Goal: Task Accomplishment & Management: Manage account settings

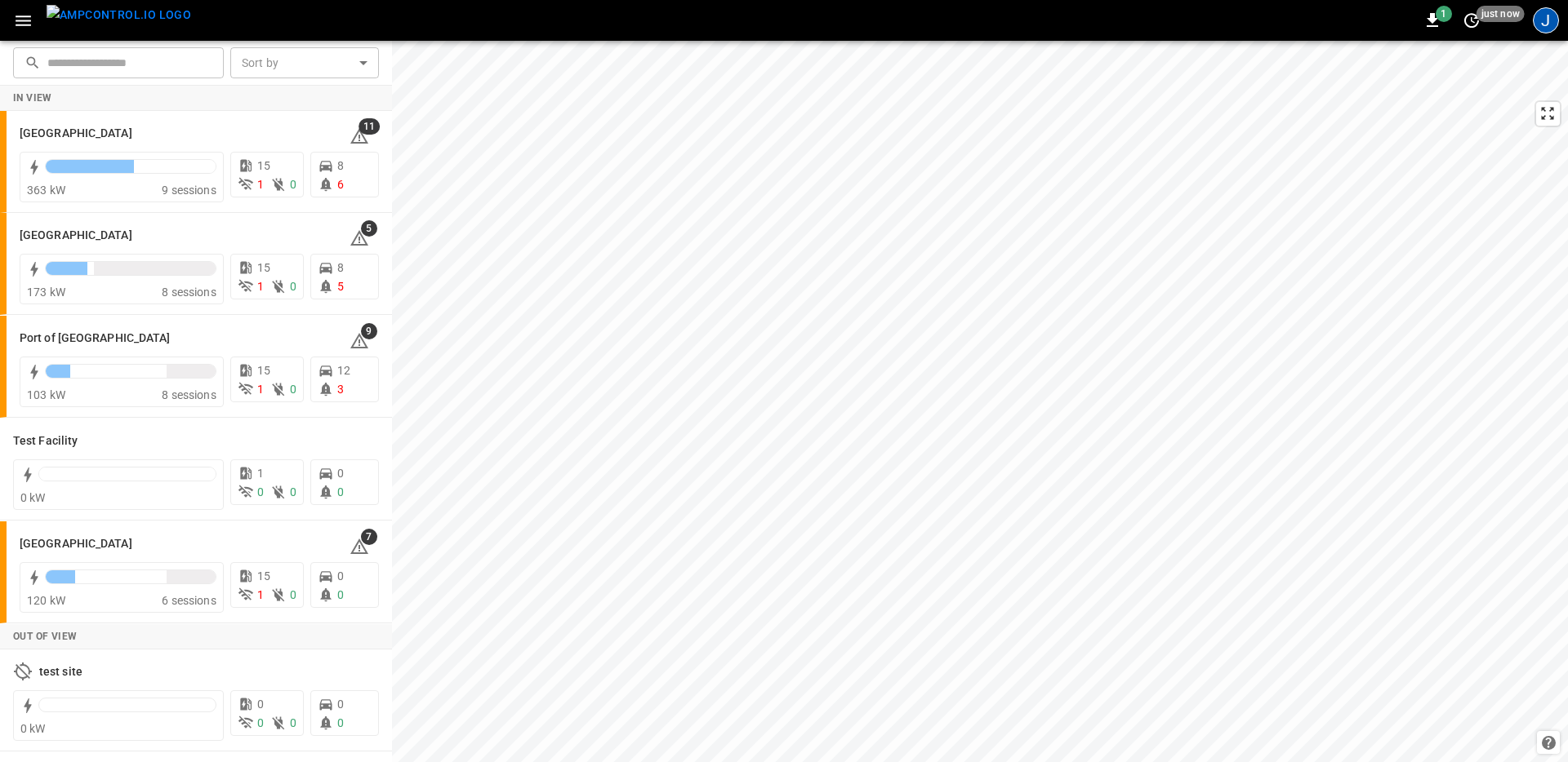
click at [1542, 26] on div "J" at bounding box center [1545, 20] width 26 height 26
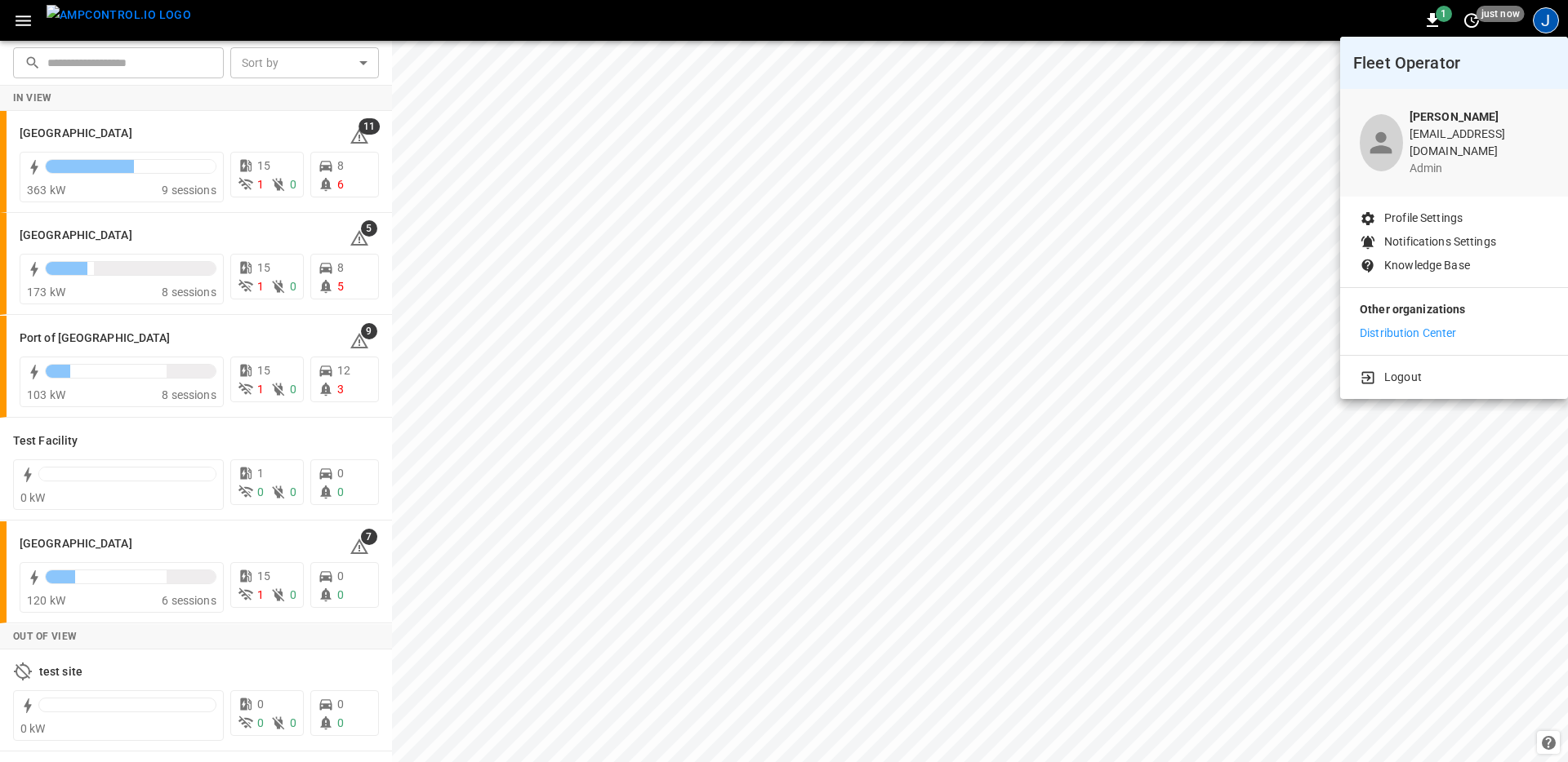
click at [1398, 369] on p "Logout" at bounding box center [1403, 377] width 37 height 17
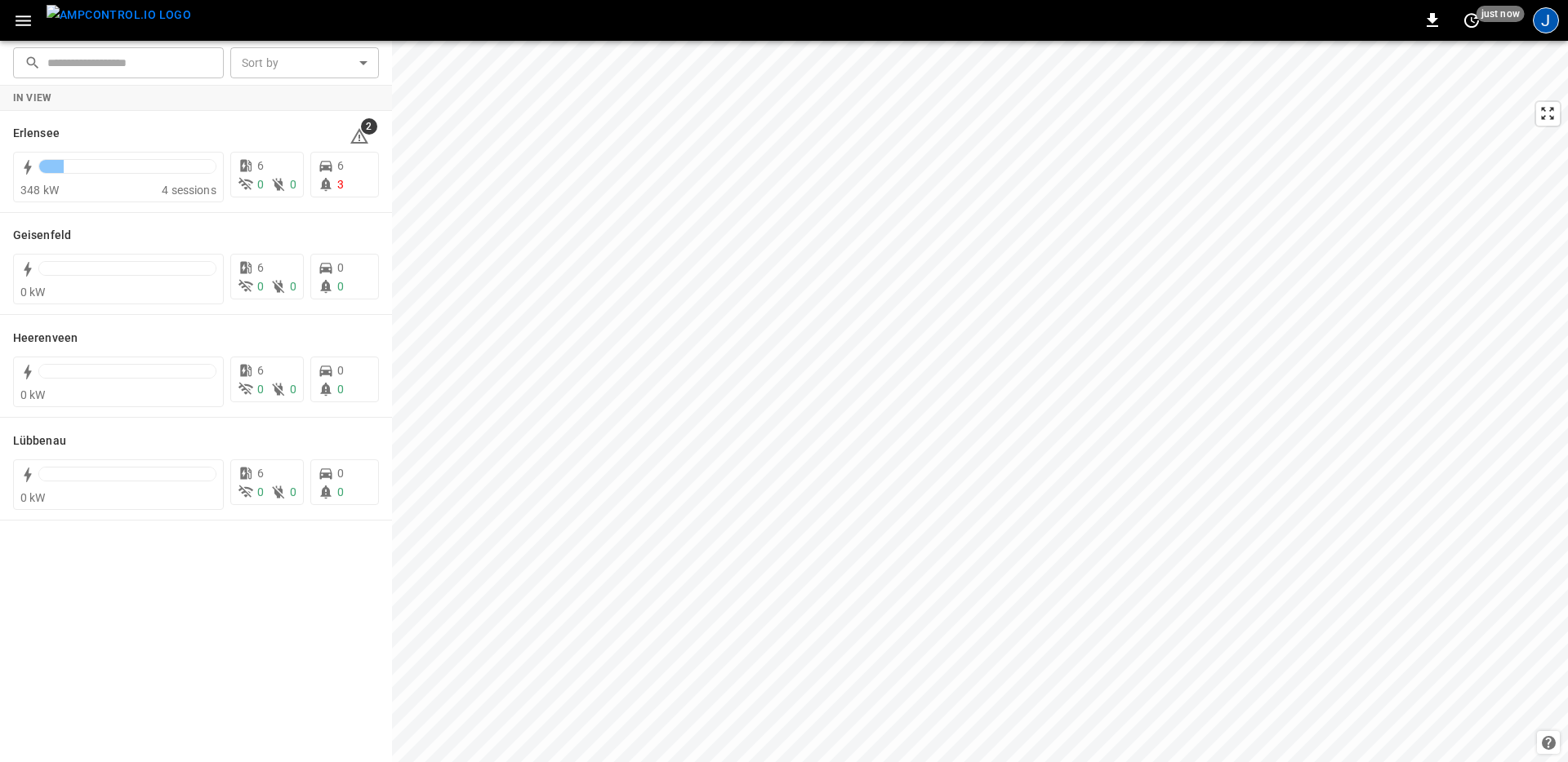
click at [1548, 28] on div "J" at bounding box center [1545, 20] width 26 height 26
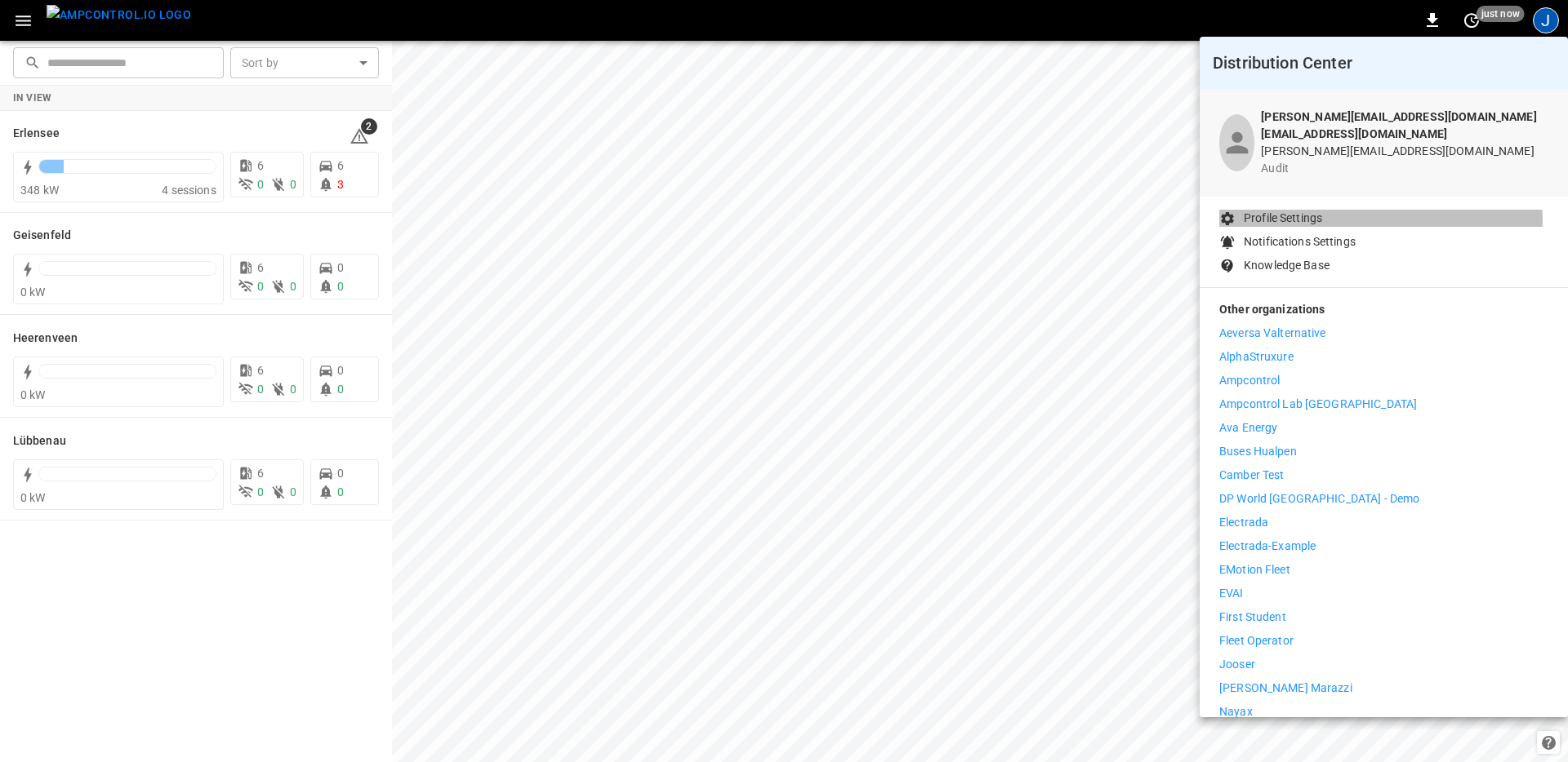
click at [1380, 209] on li "Profile Settings" at bounding box center [1383, 217] width 329 height 17
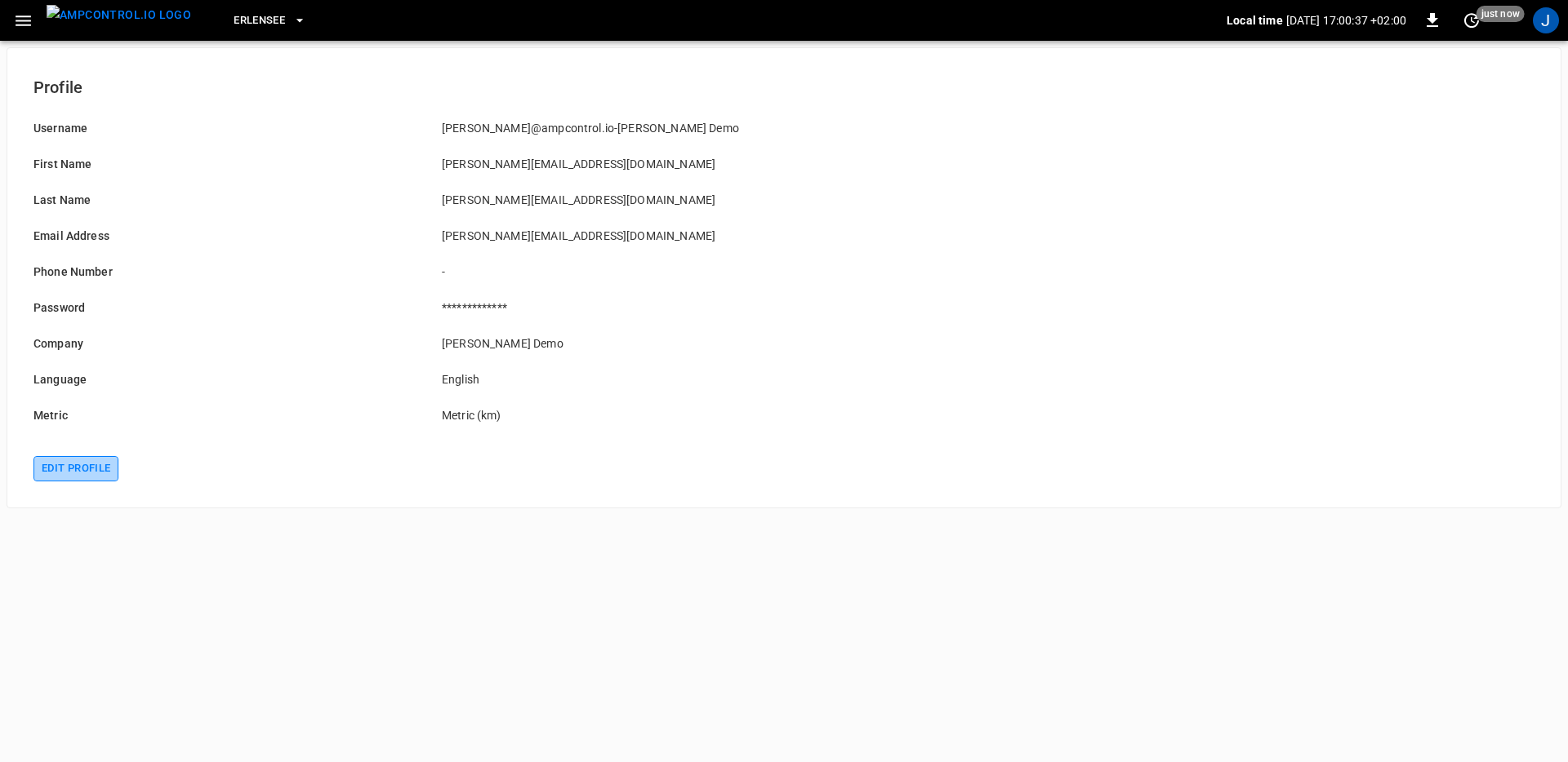
click at [43, 470] on button "Edit profile" at bounding box center [76, 468] width 85 height 26
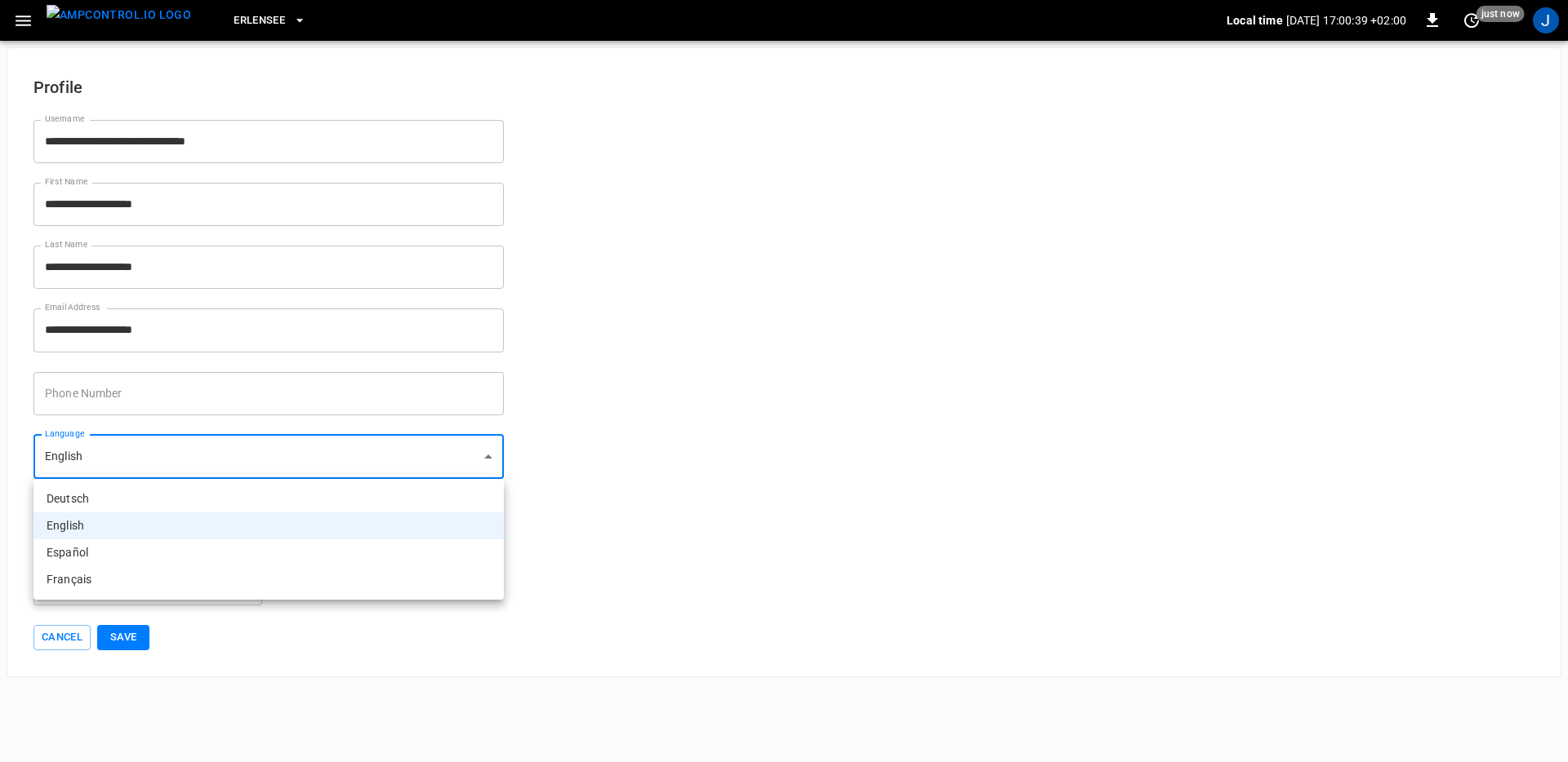
click at [443, 446] on body "**********" at bounding box center [784, 339] width 1568 height 678
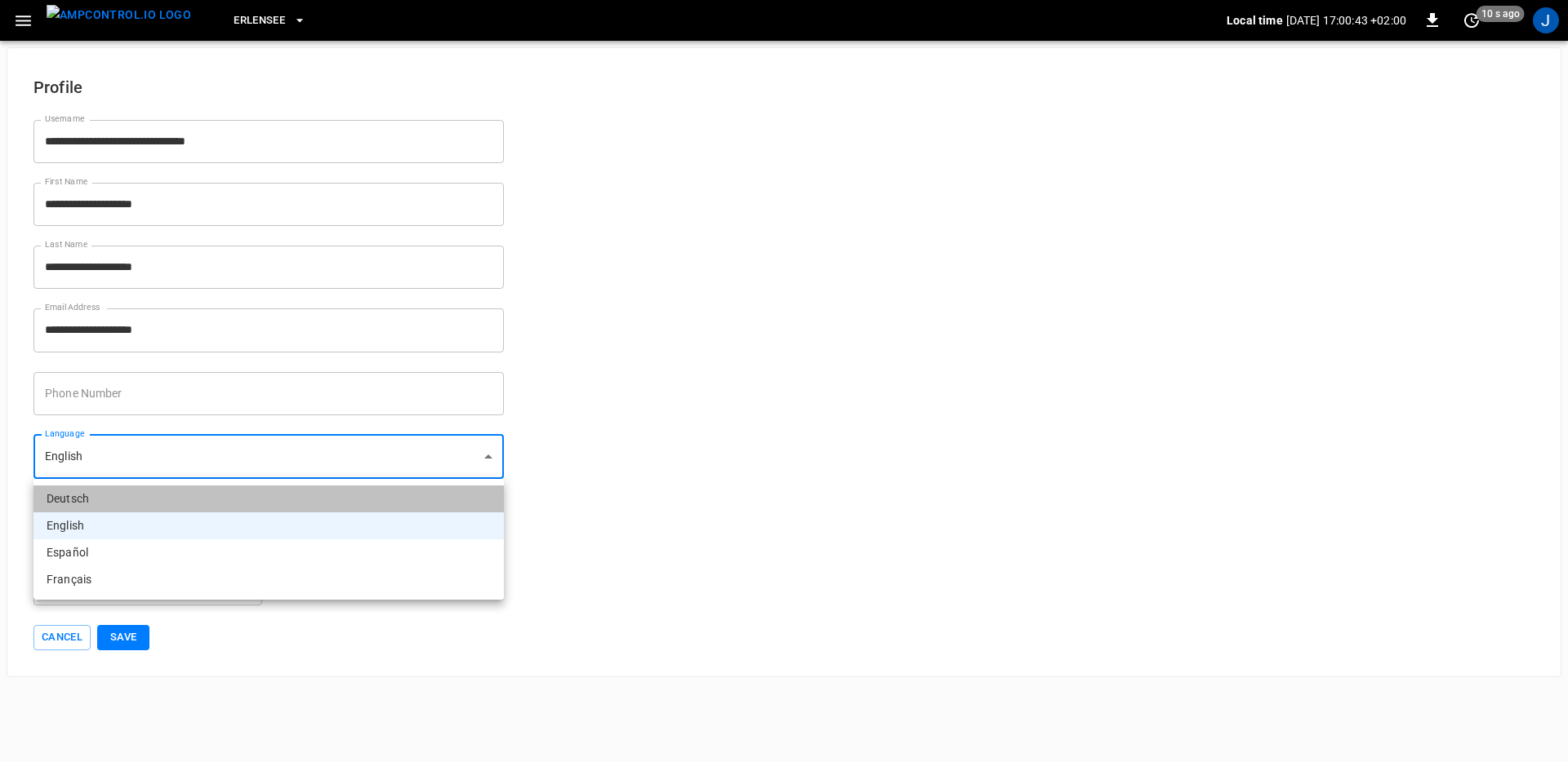
click at [454, 491] on li "Deutsch" at bounding box center [269, 499] width 470 height 27
type input "**"
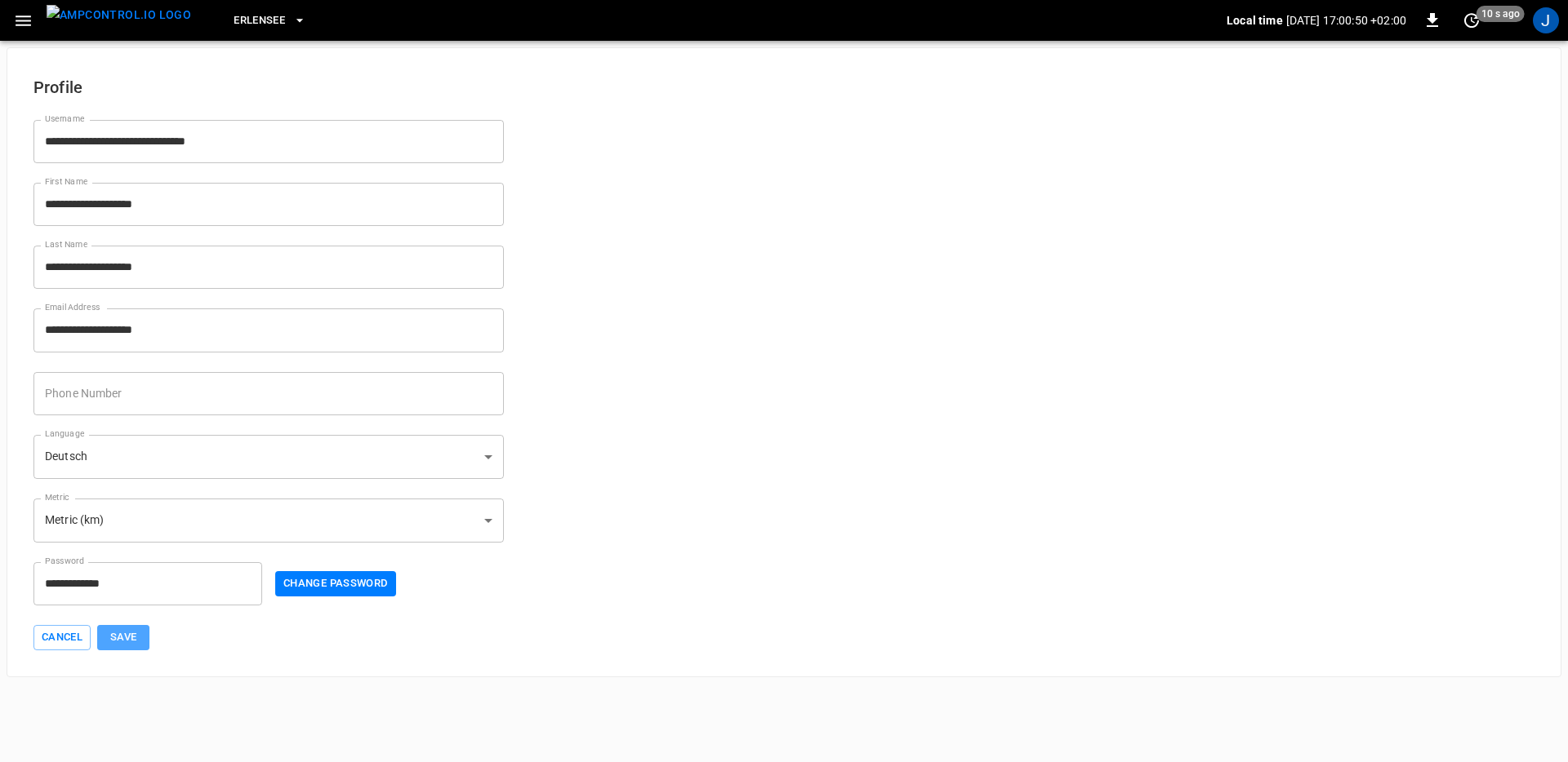
click at [119, 634] on button "Save" at bounding box center [123, 638] width 52 height 26
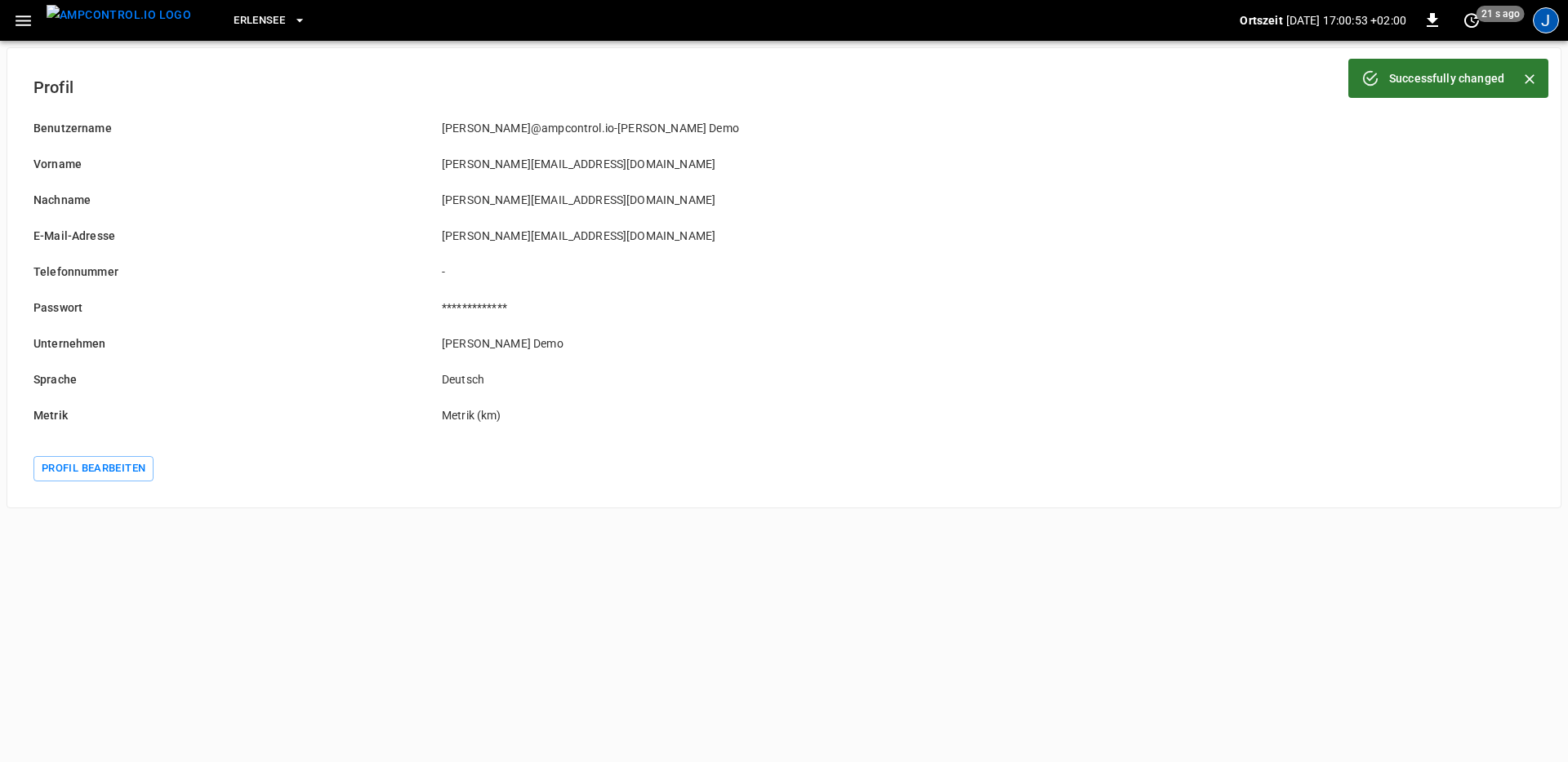
click at [1538, 27] on div "J" at bounding box center [1545, 20] width 26 height 26
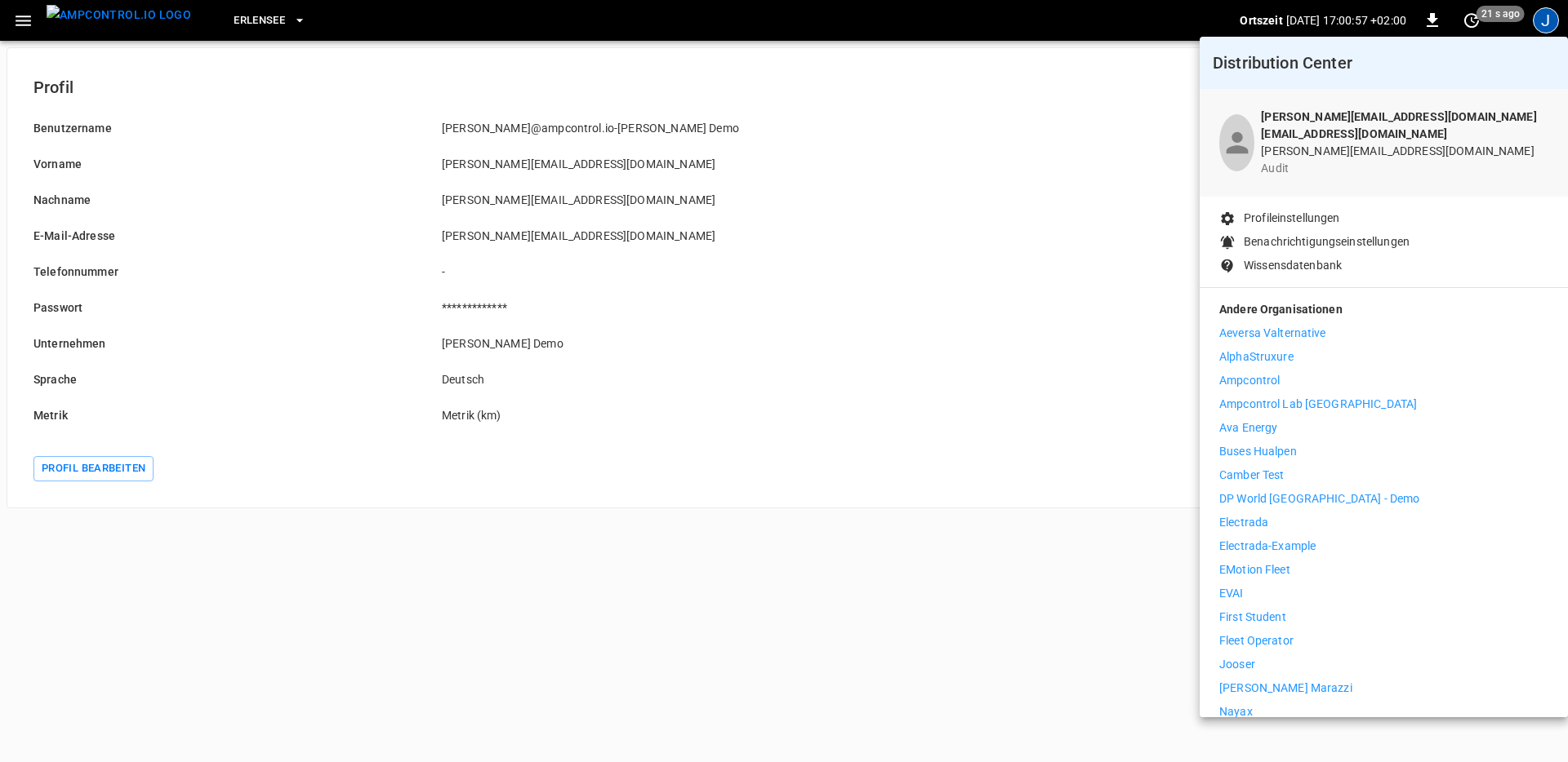
click at [529, 546] on div at bounding box center [784, 381] width 1568 height 762
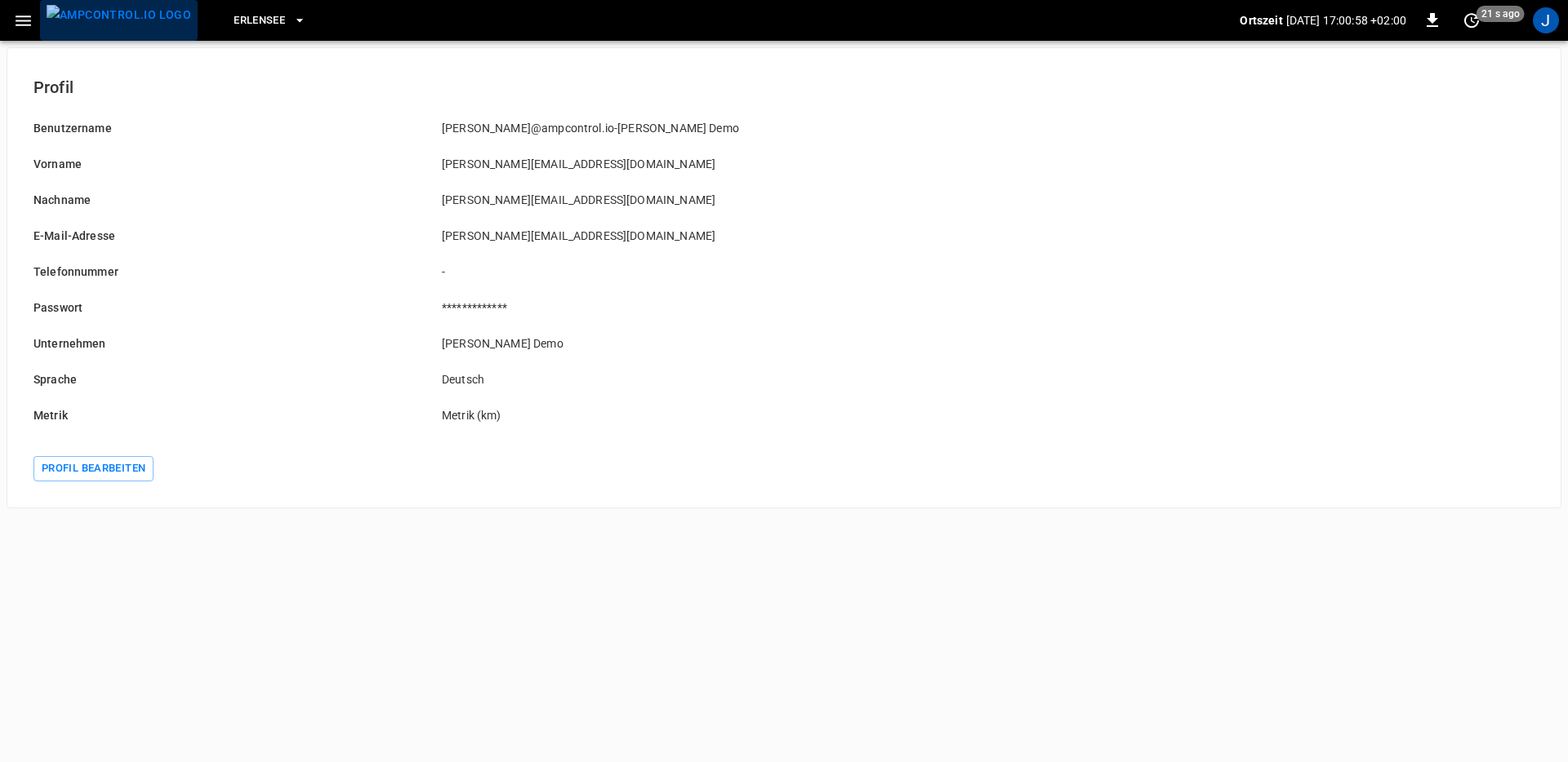
click at [122, 15] on img "menu" at bounding box center [118, 15] width 145 height 20
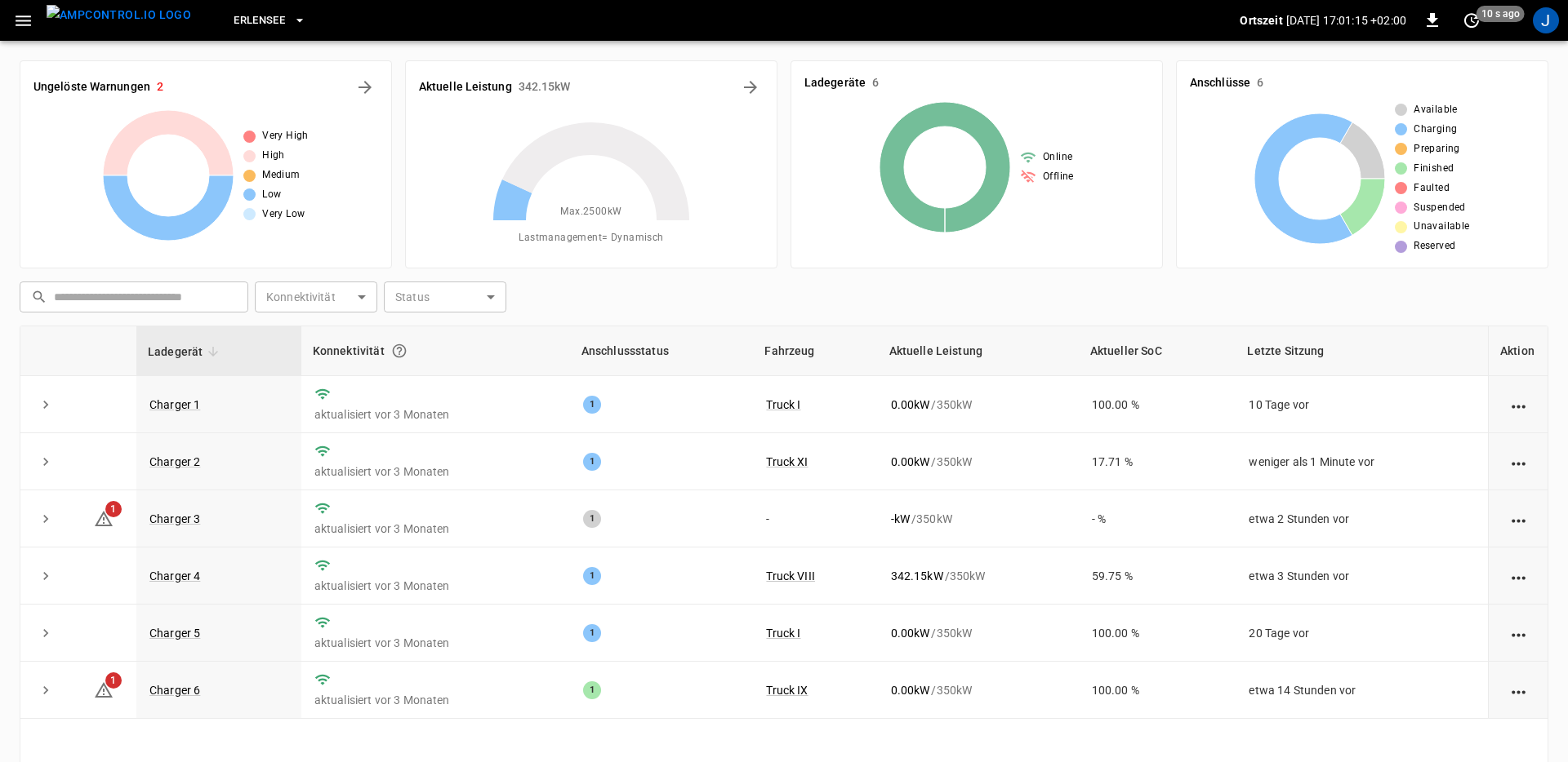
click at [28, 35] on div "Erlensee Ortszeit [DATE] 17:01:15 +02:00 0 10 s ago J" at bounding box center [784, 20] width 1568 height 41
click at [24, 16] on icon "button" at bounding box center [22, 20] width 15 height 11
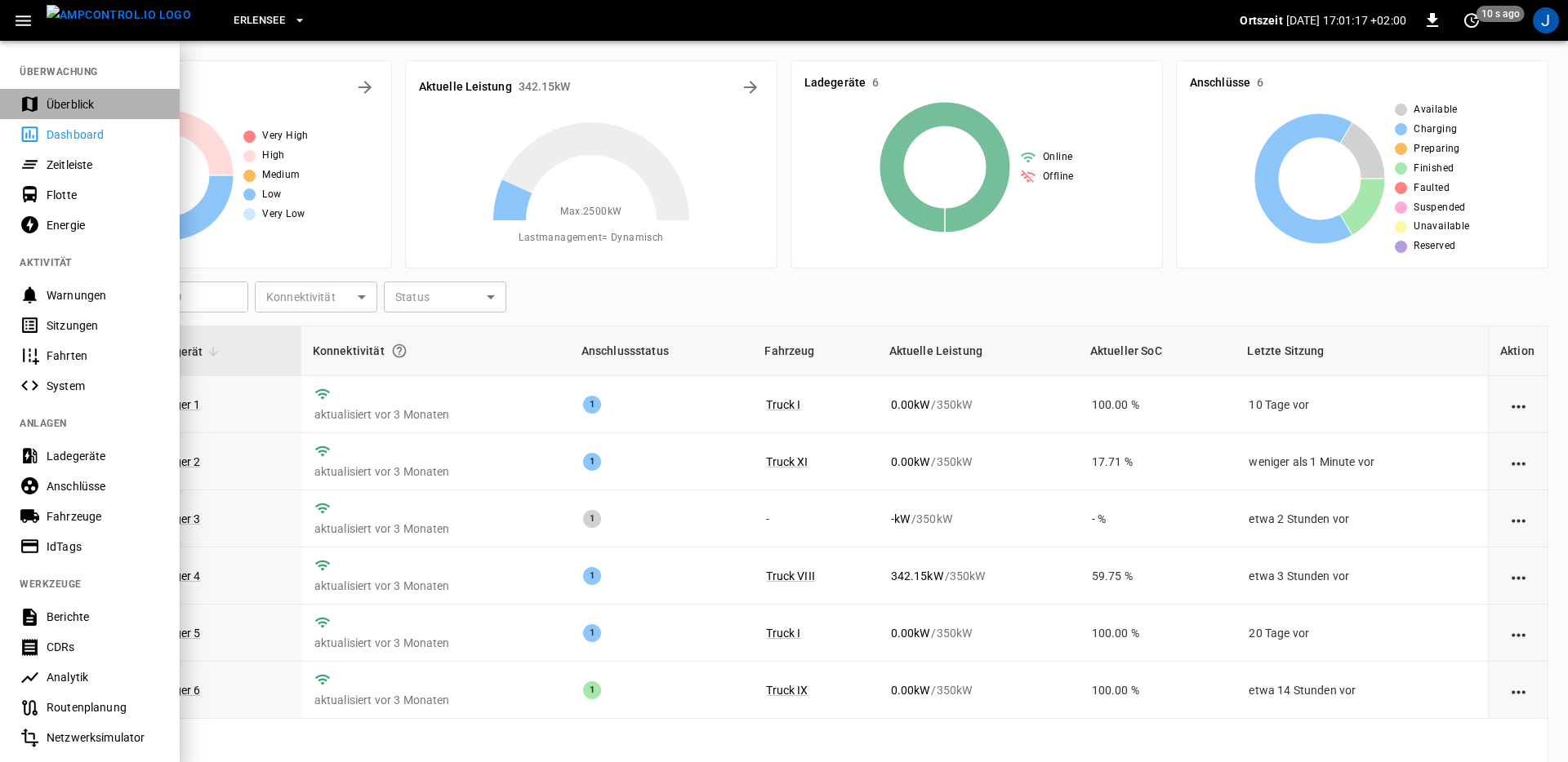
click at [92, 94] on div "Überblick" at bounding box center [90, 104] width 179 height 30
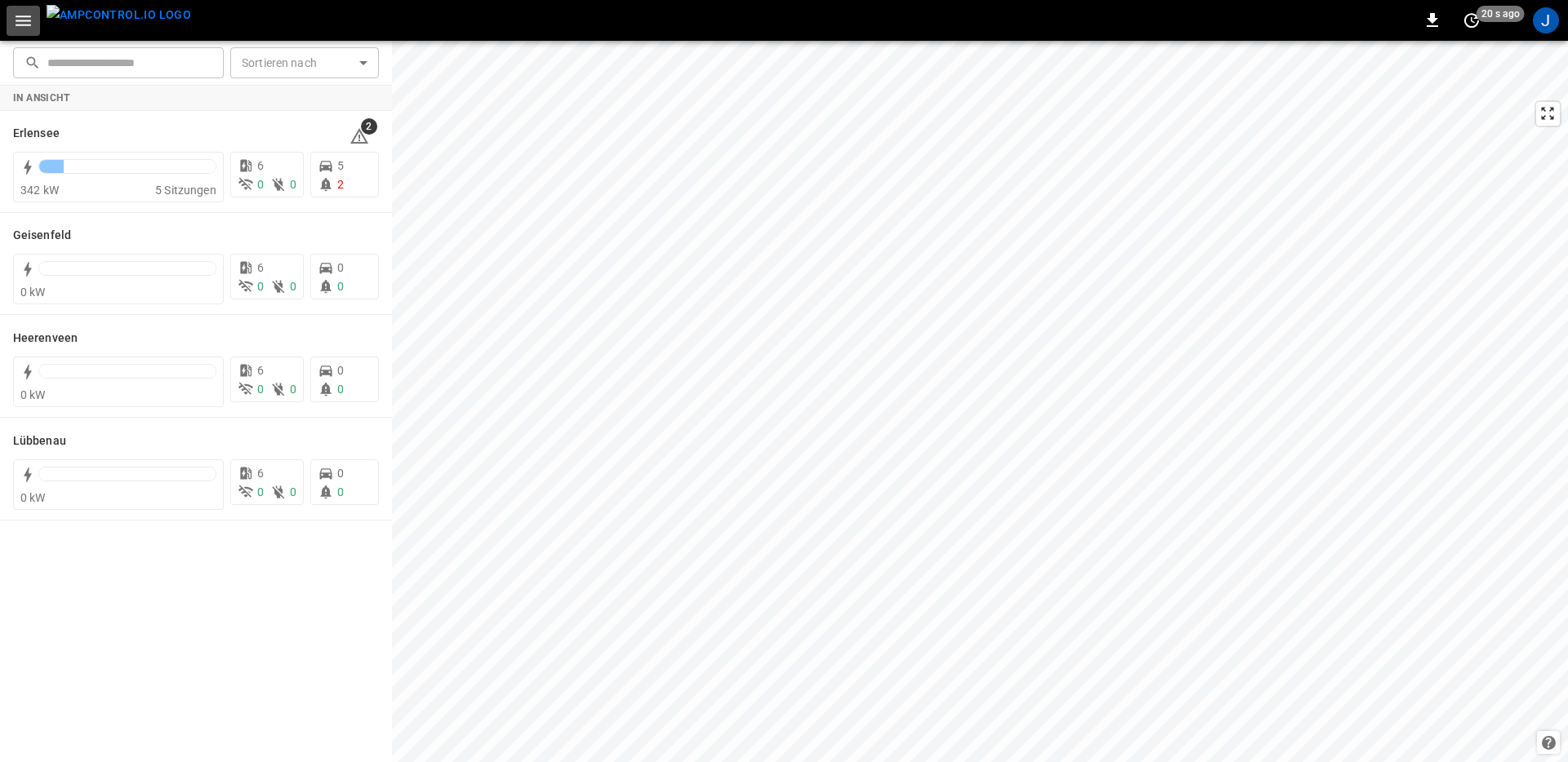
click at [14, 15] on icon "button" at bounding box center [23, 20] width 20 height 20
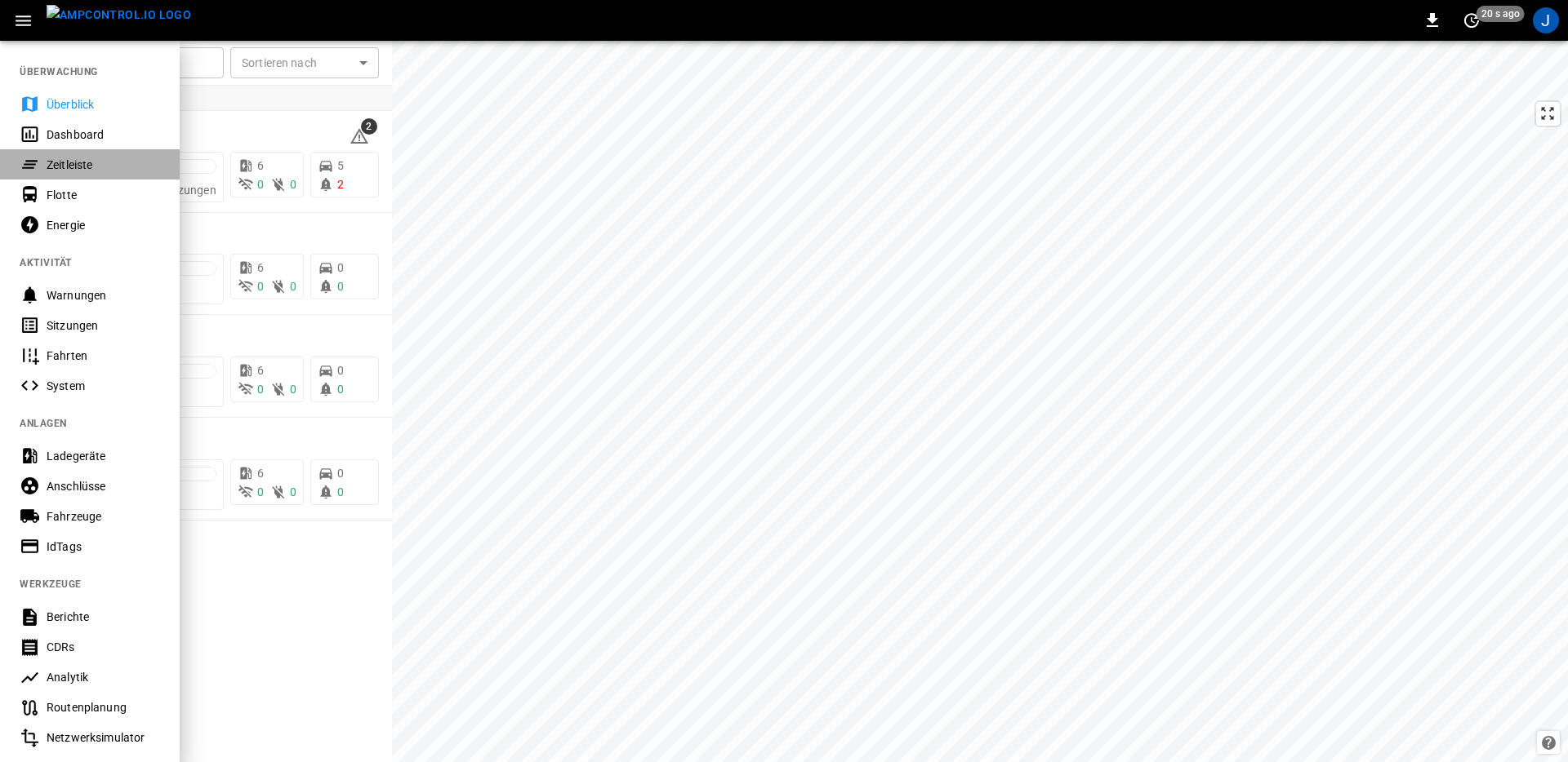
click at [110, 160] on div "Zeitleiste" at bounding box center [103, 165] width 114 height 16
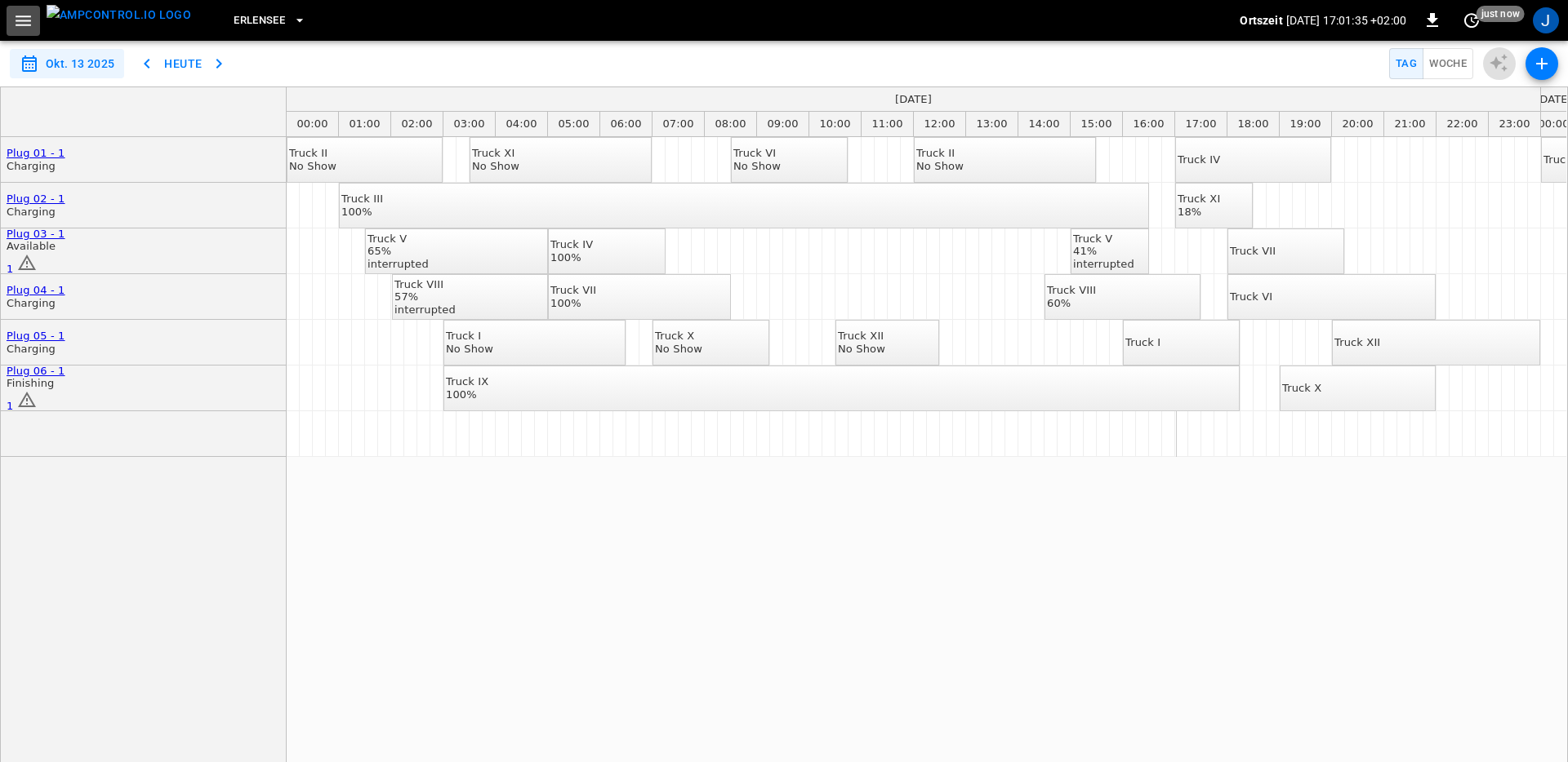
click at [26, 22] on icon "button" at bounding box center [23, 20] width 20 height 20
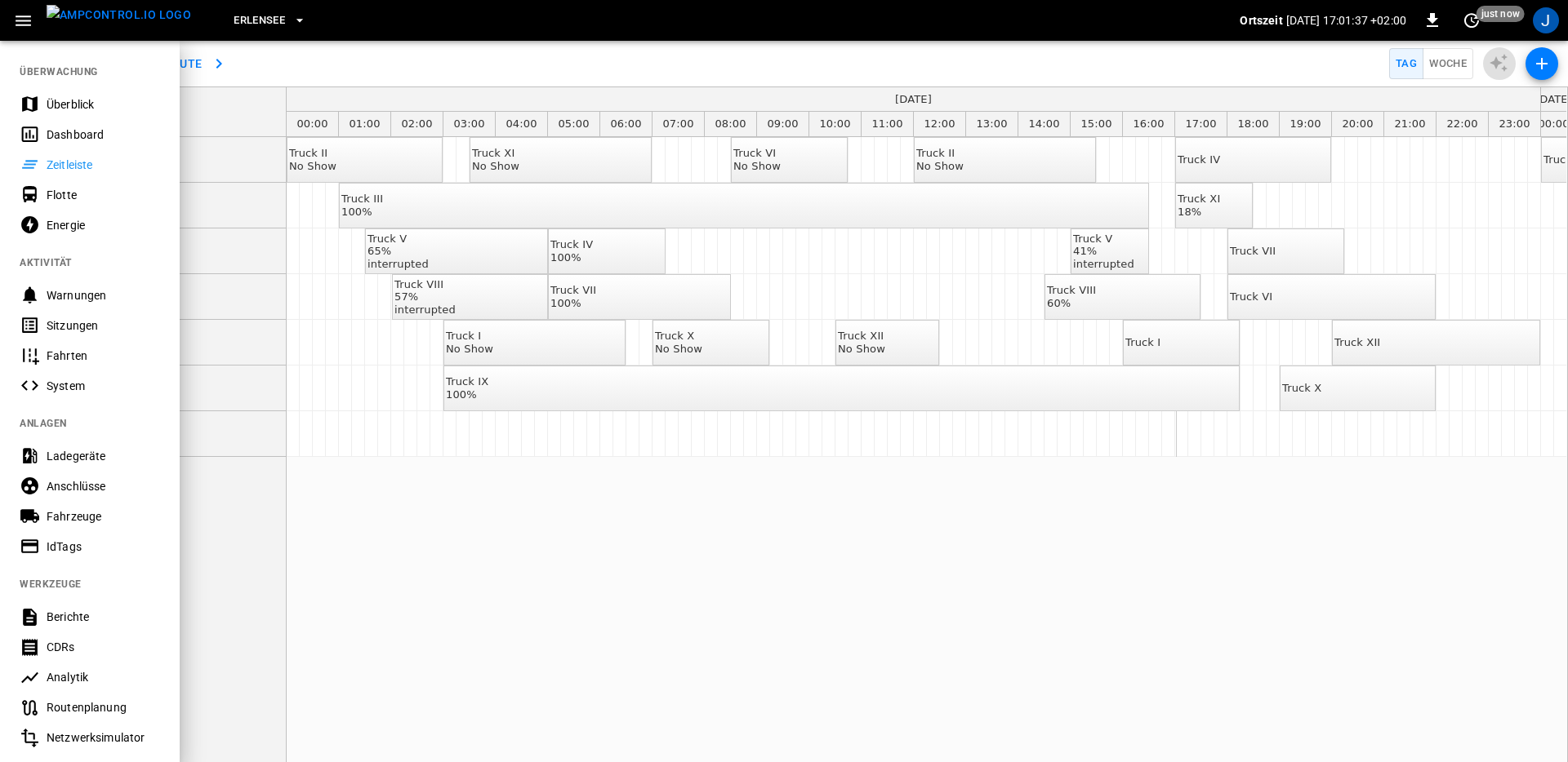
click at [72, 190] on div "Flotte" at bounding box center [103, 195] width 114 height 16
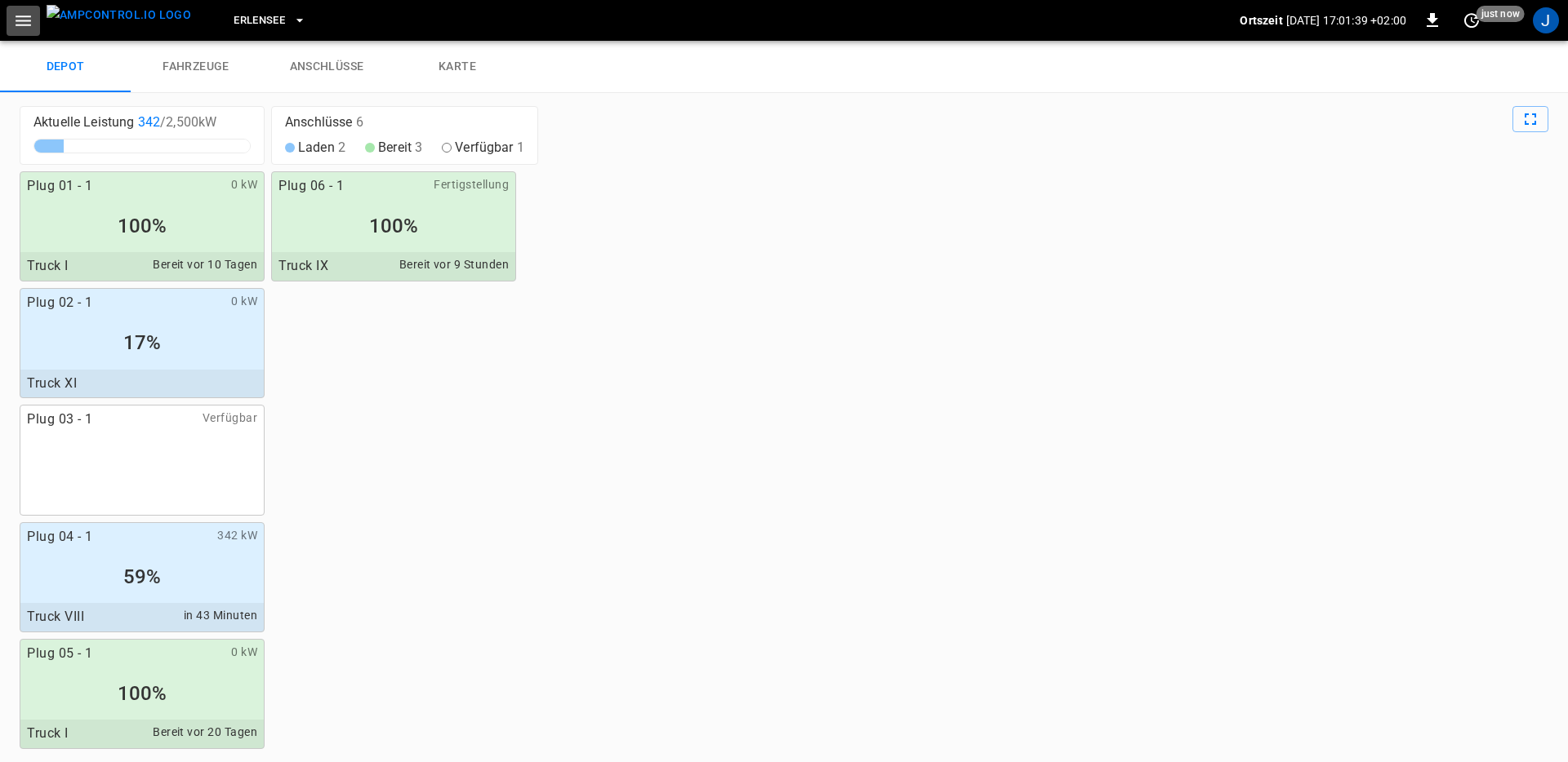
click at [36, 35] on button "button" at bounding box center [23, 20] width 34 height 30
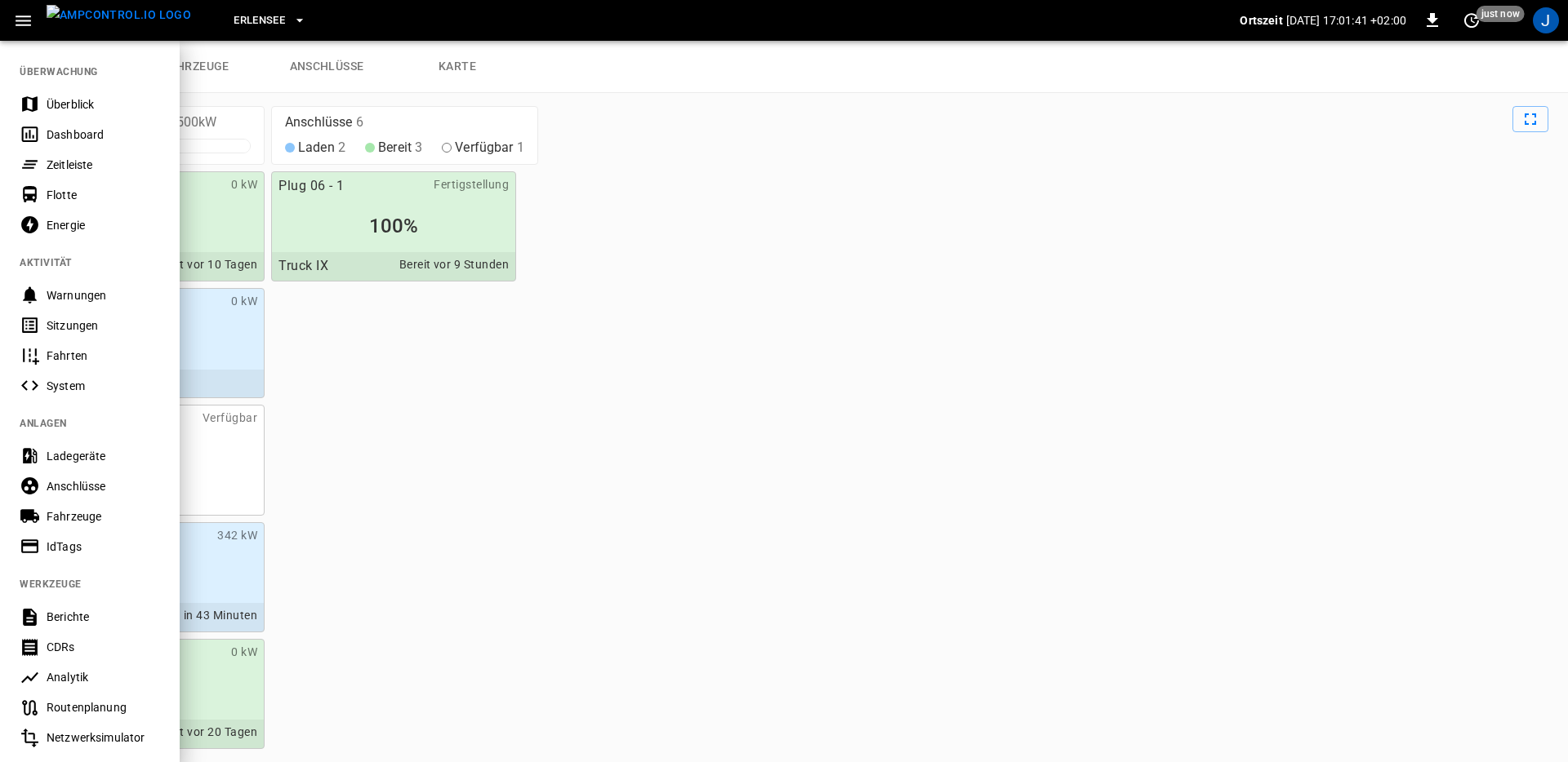
click at [86, 221] on div "Energie" at bounding box center [103, 225] width 114 height 16
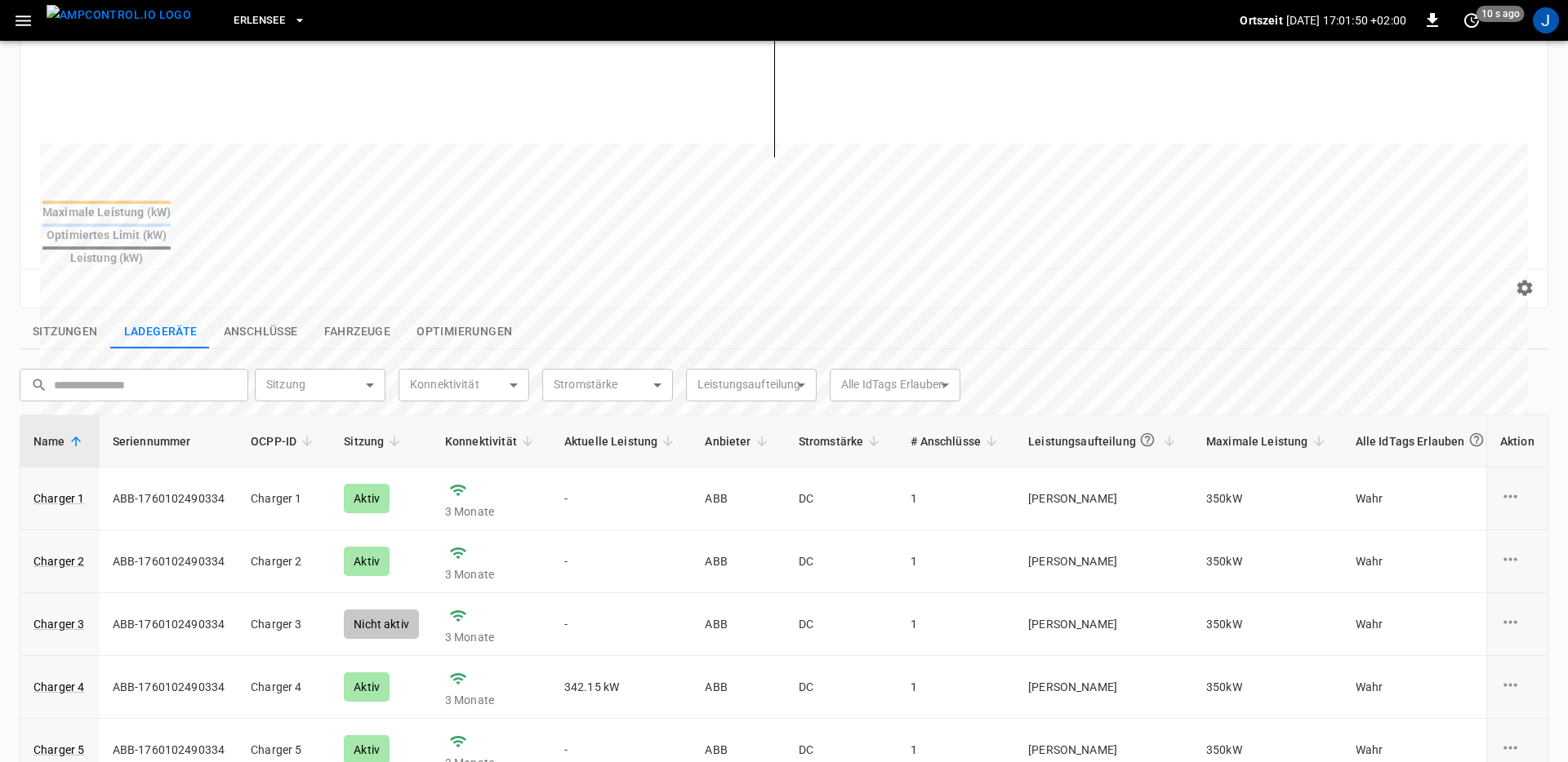
scroll to position [360, 0]
click at [75, 491] on link "Charger 1" at bounding box center [59, 502] width 57 height 23
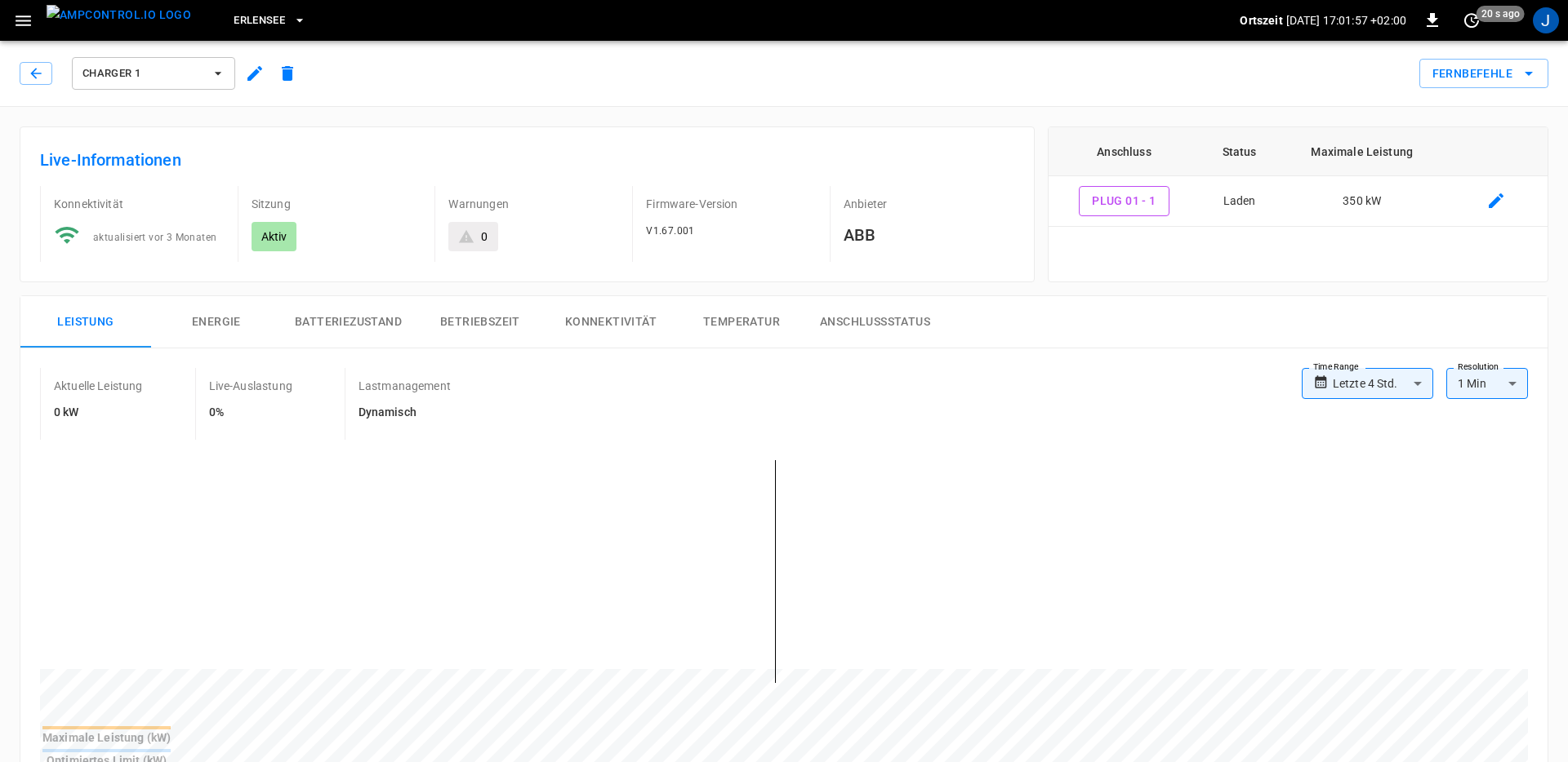
click at [1502, 59] on div "Fernbefehle" at bounding box center [1483, 74] width 129 height 30
click at [1497, 71] on button "Fernbefehle" at bounding box center [1483, 74] width 129 height 30
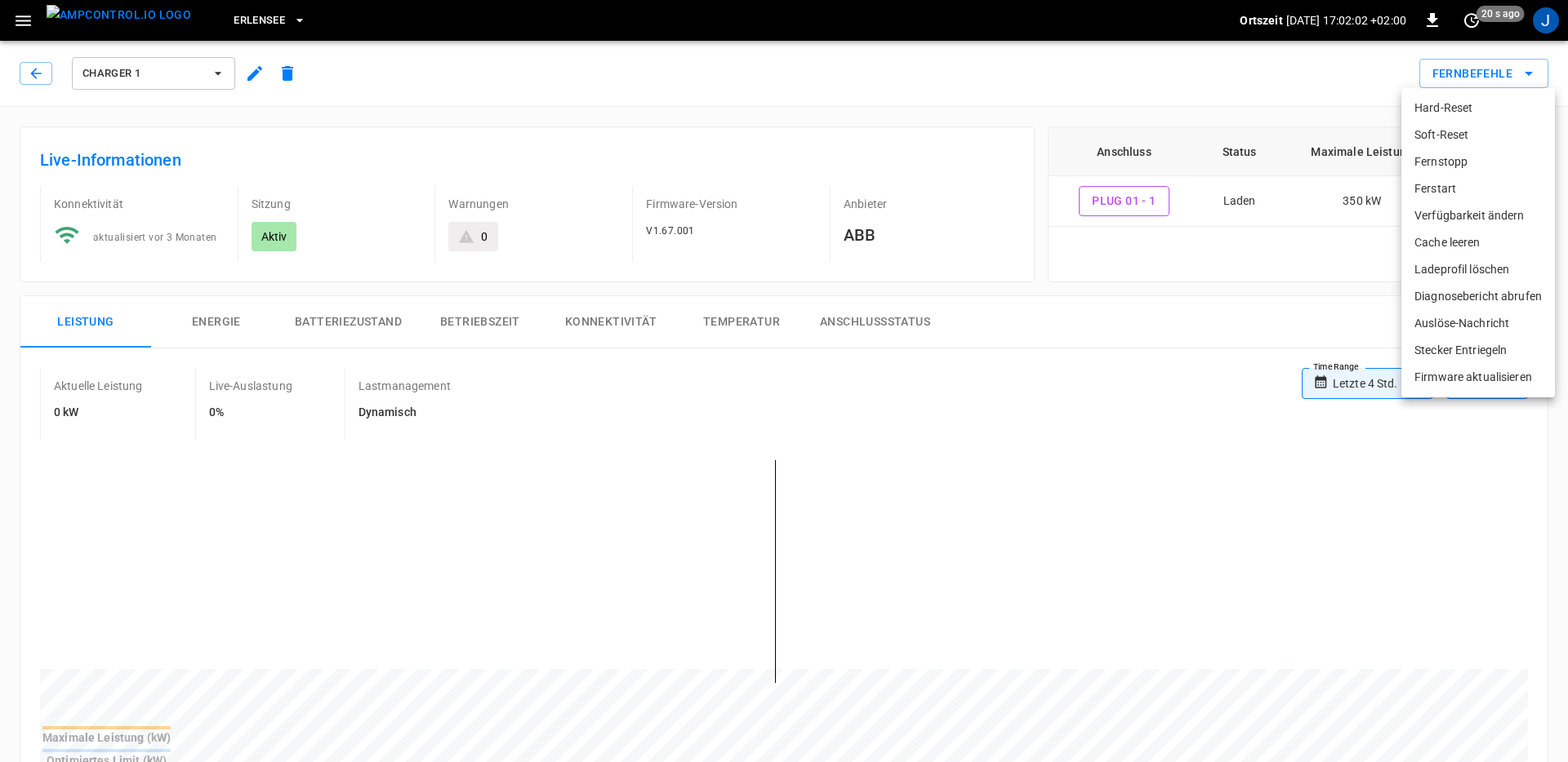
click at [1365, 80] on div at bounding box center [784, 381] width 1568 height 762
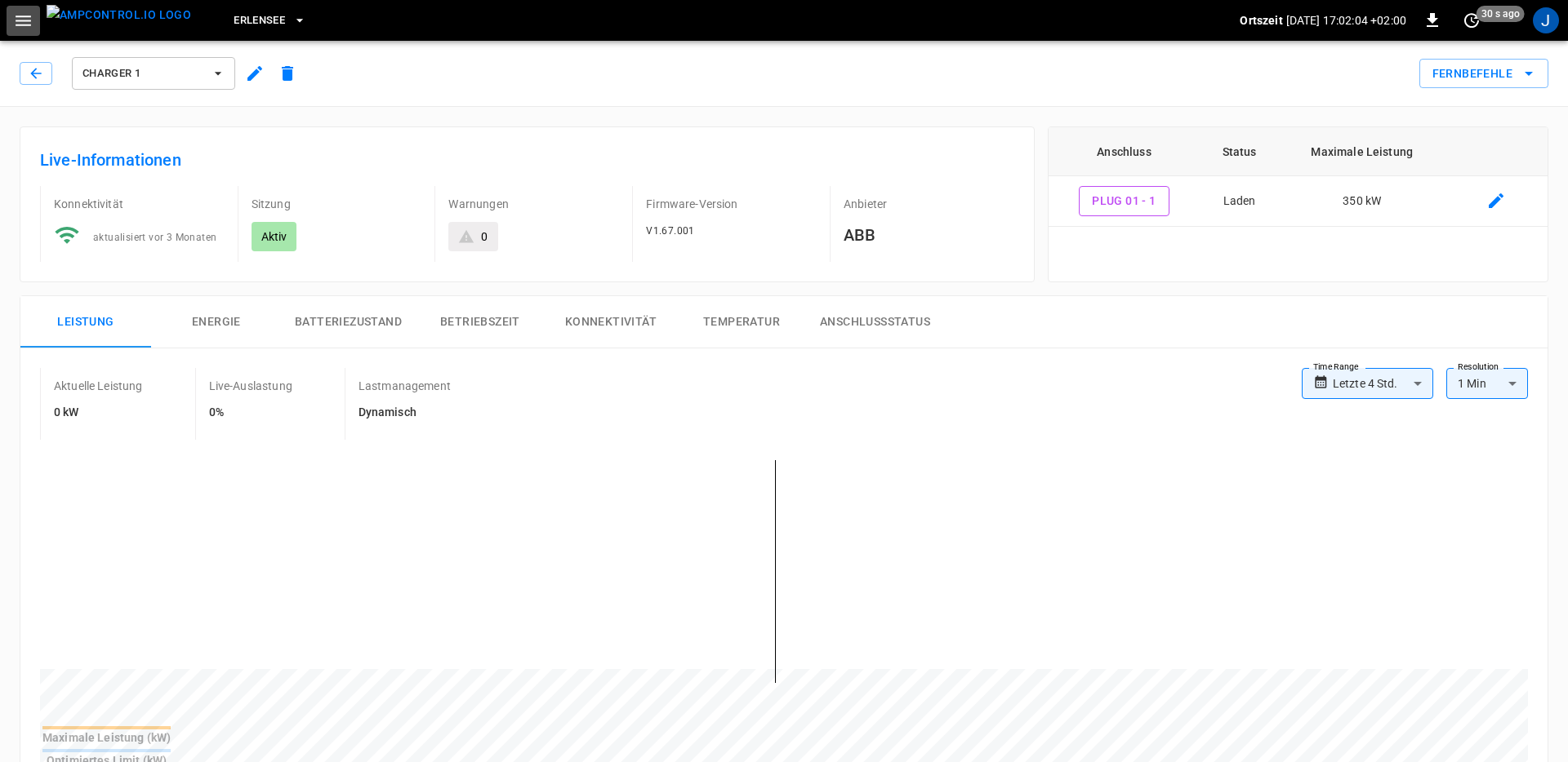
click at [17, 5] on button "button" at bounding box center [23, 20] width 34 height 30
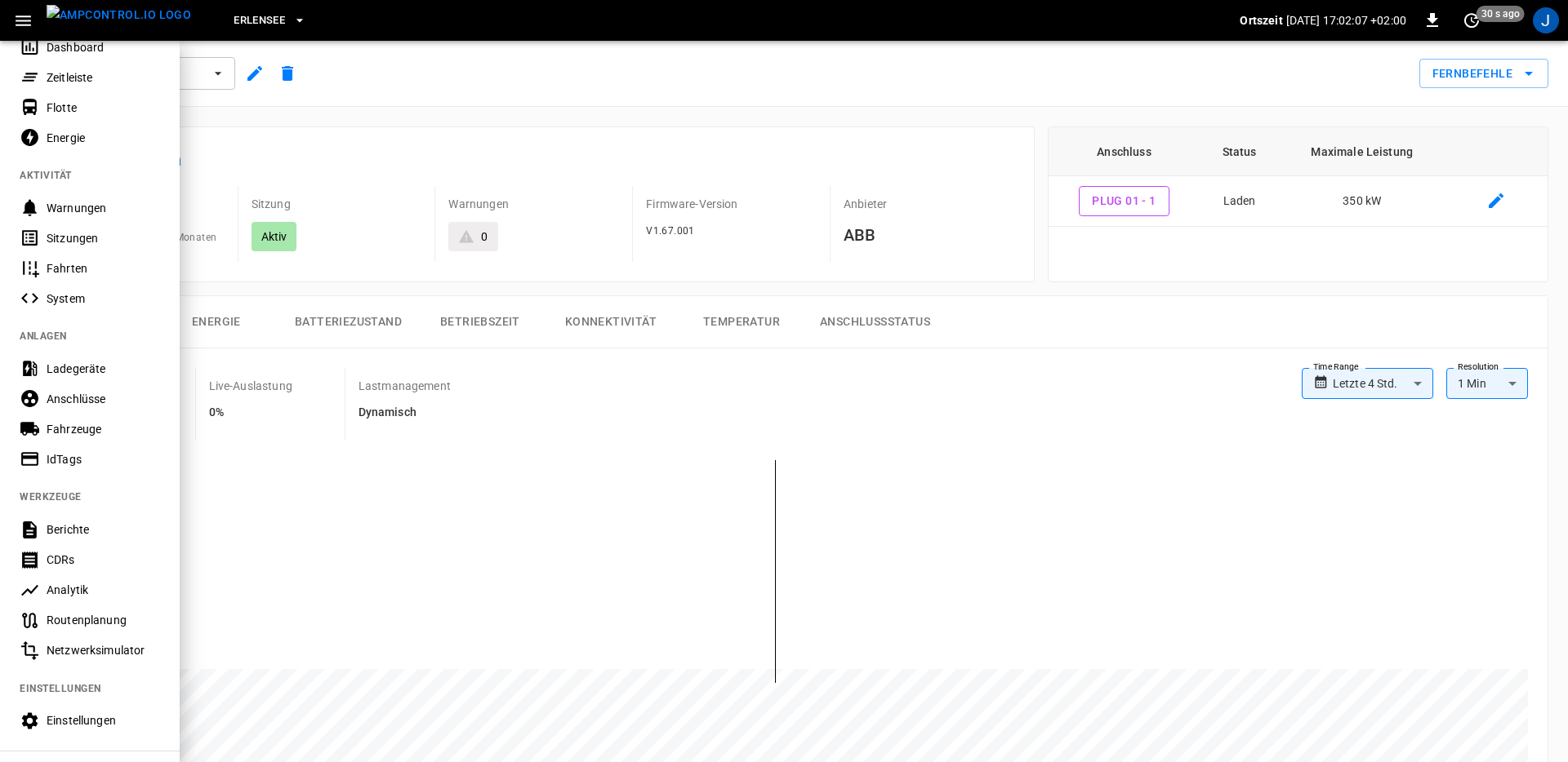
scroll to position [60, 0]
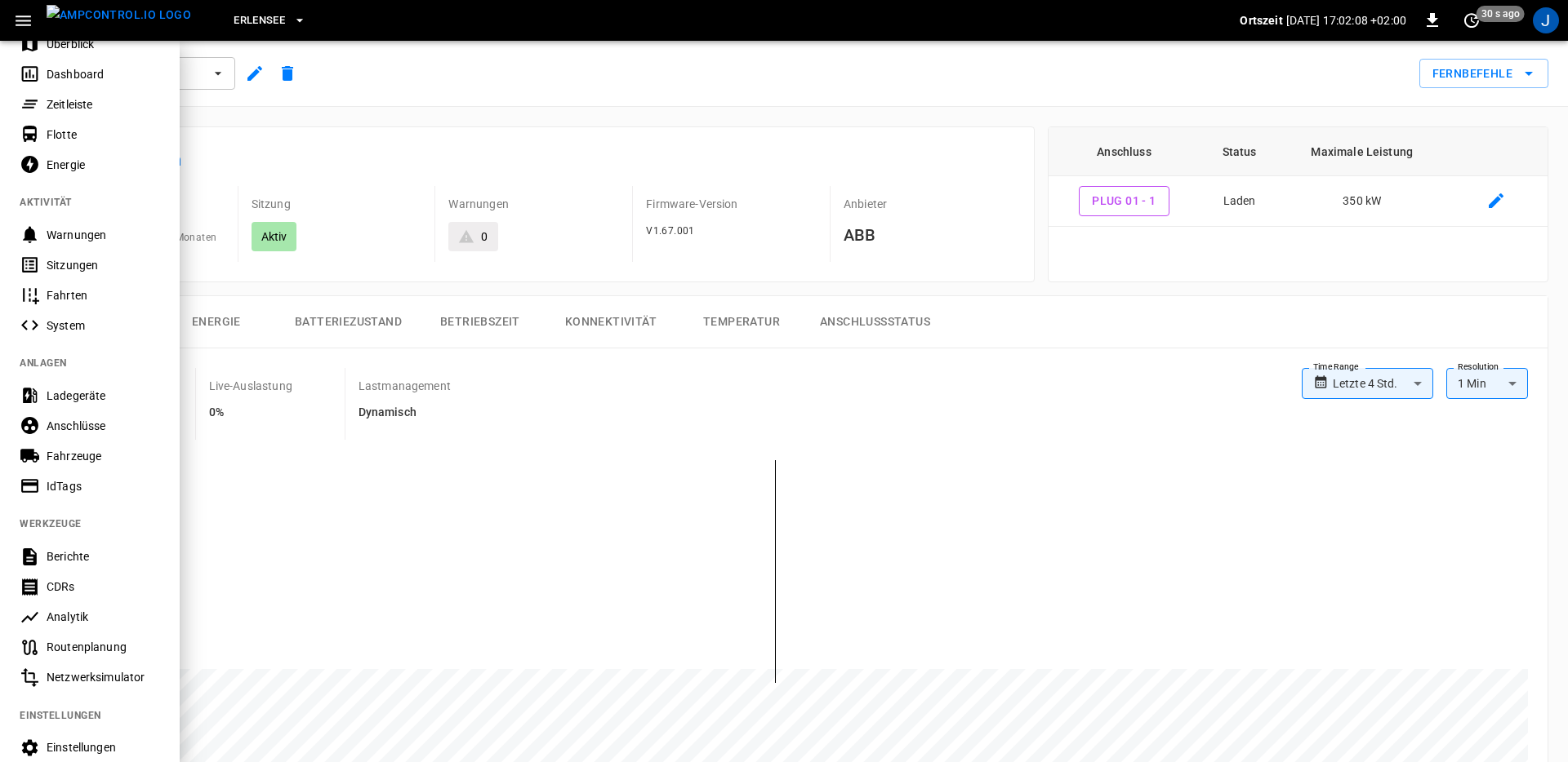
click at [83, 229] on div "Warnungen" at bounding box center [103, 235] width 114 height 16
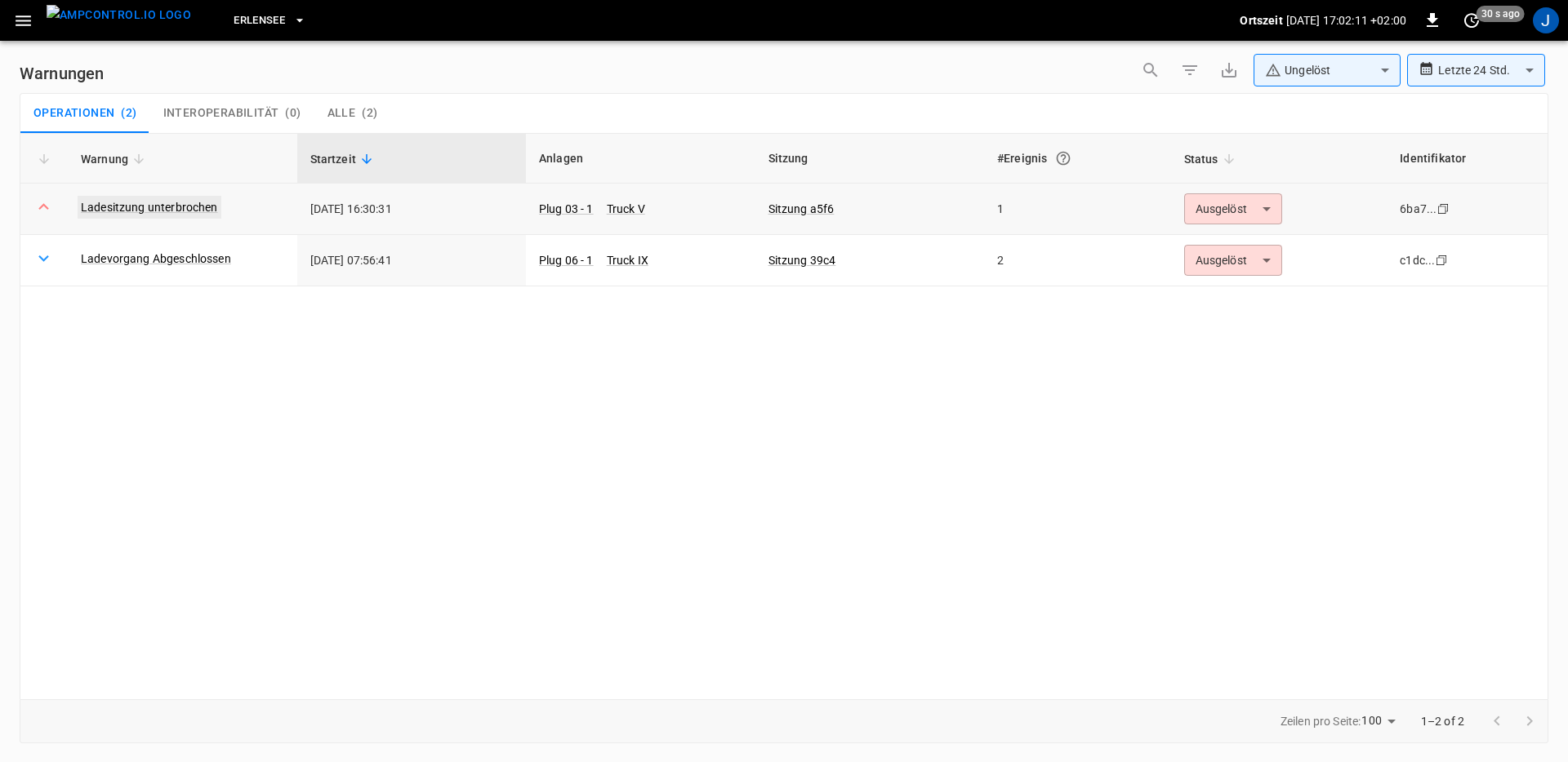
click at [114, 203] on link "Ladesitzung unterbrochen" at bounding box center [149, 208] width 144 height 23
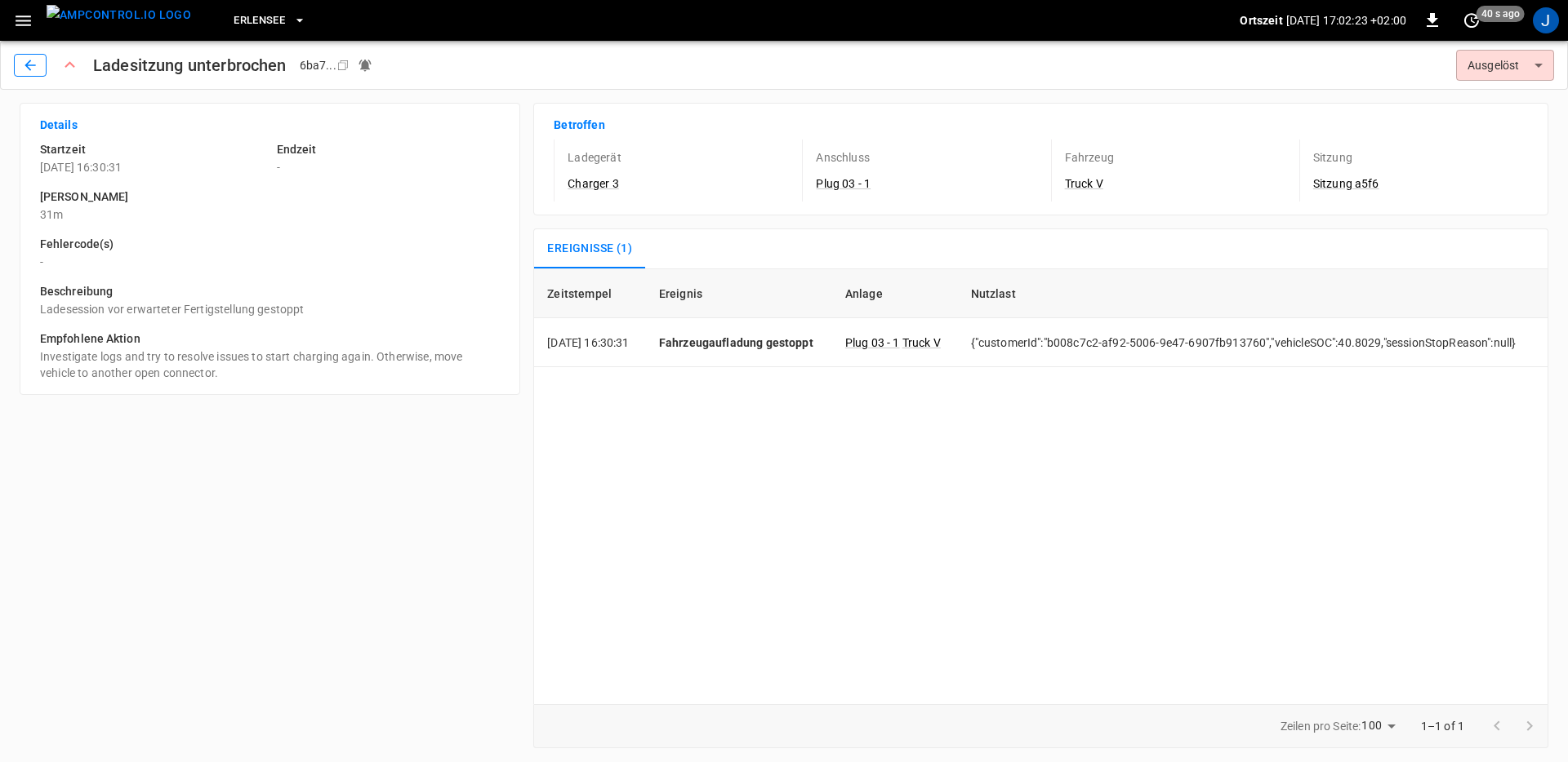
click at [27, 67] on icon "button" at bounding box center [30, 65] width 11 height 11
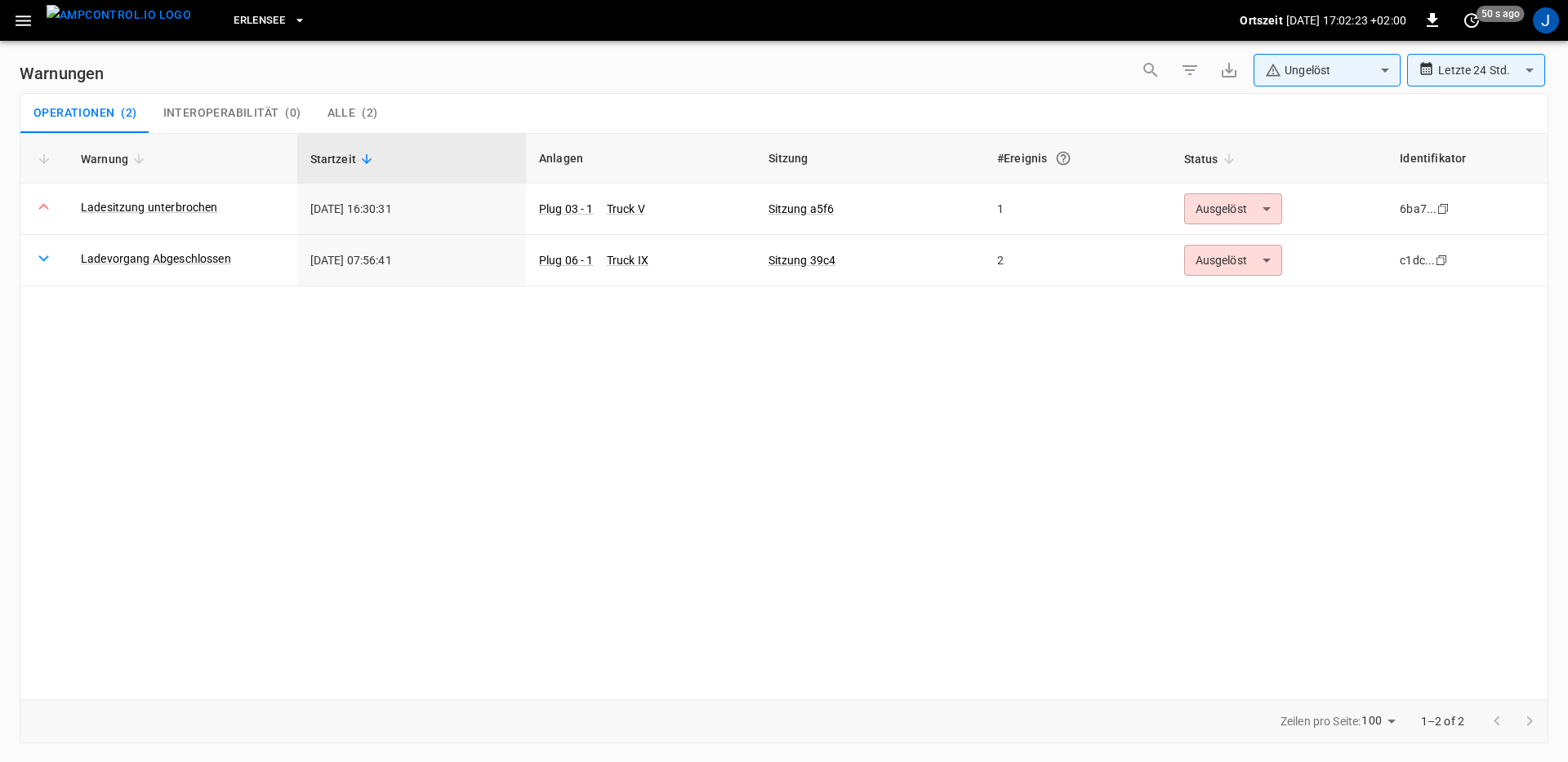
click at [26, 18] on icon "button" at bounding box center [23, 20] width 20 height 20
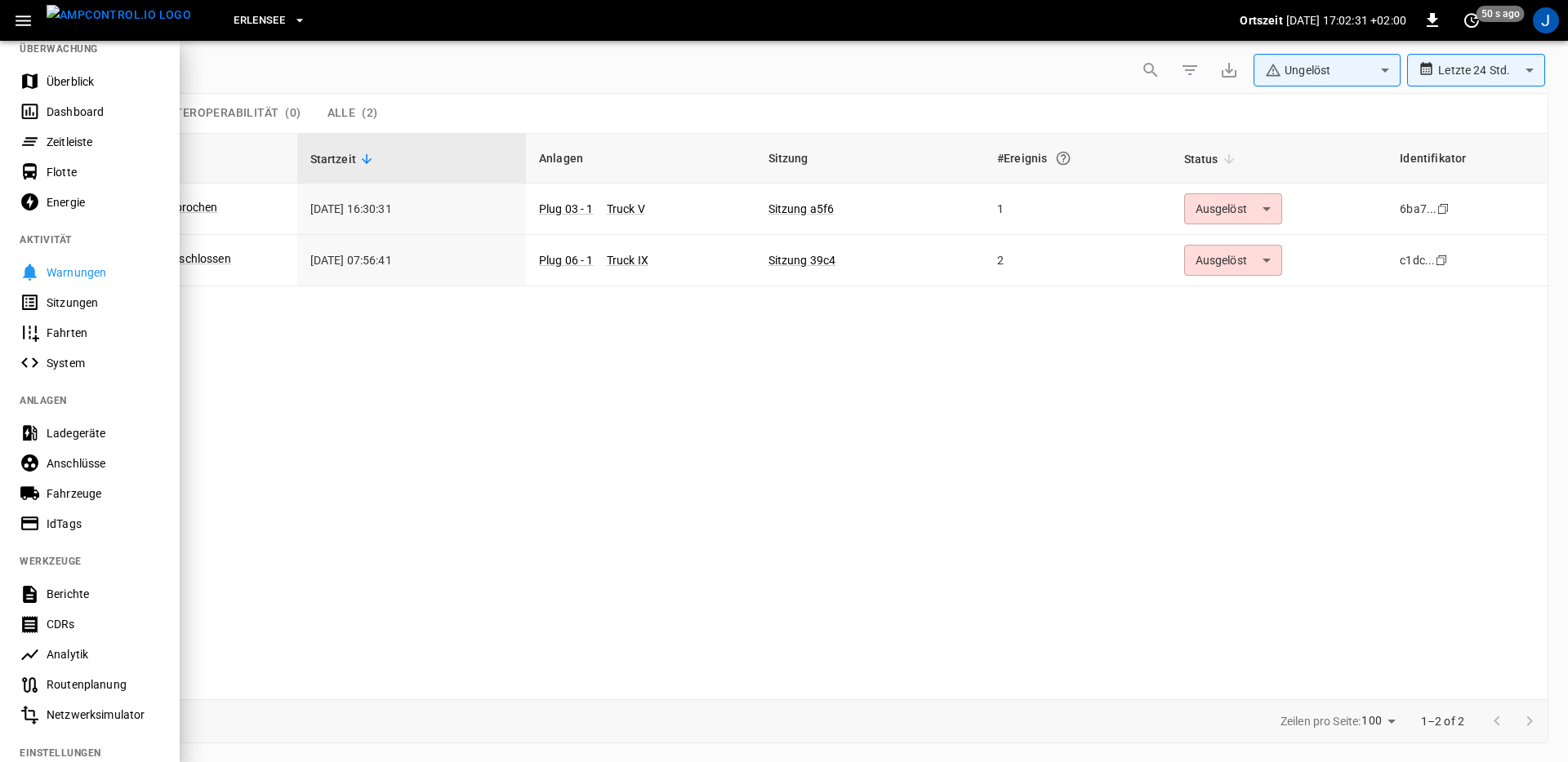
scroll to position [15, 0]
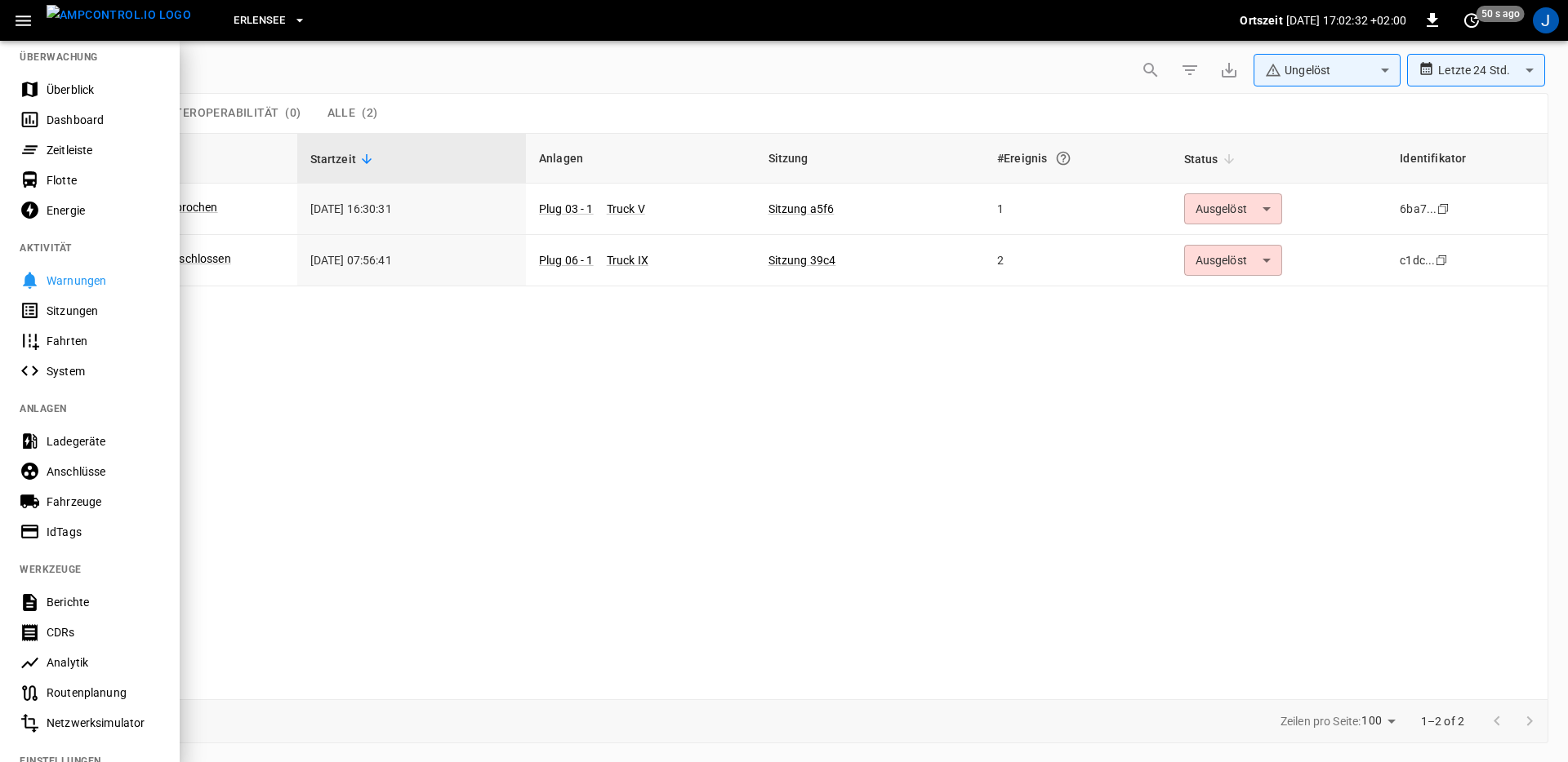
click at [88, 320] on div "Sitzungen" at bounding box center [90, 310] width 179 height 30
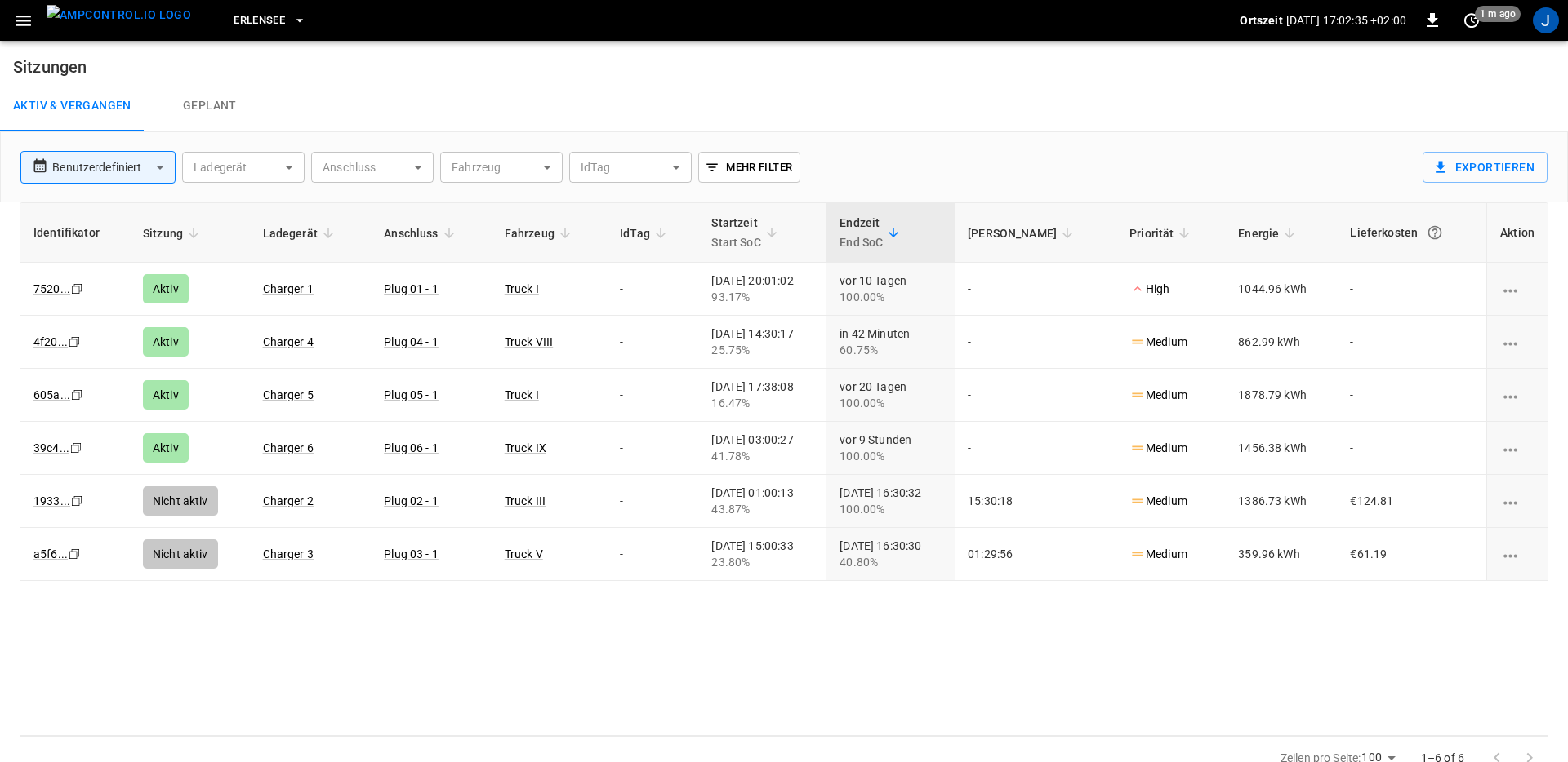
click at [28, 25] on icon "button" at bounding box center [22, 20] width 15 height 11
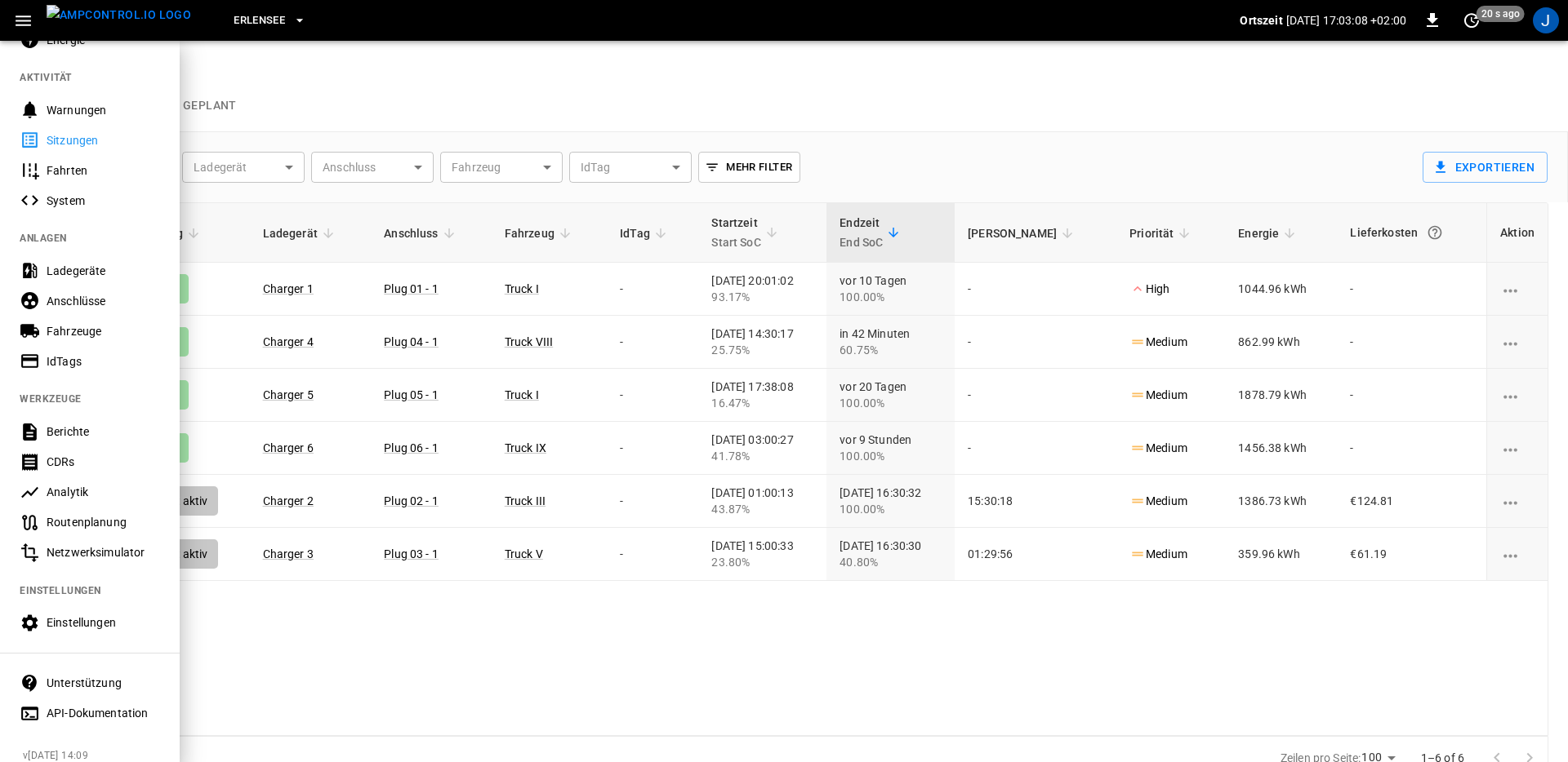
scroll to position [200, 0]
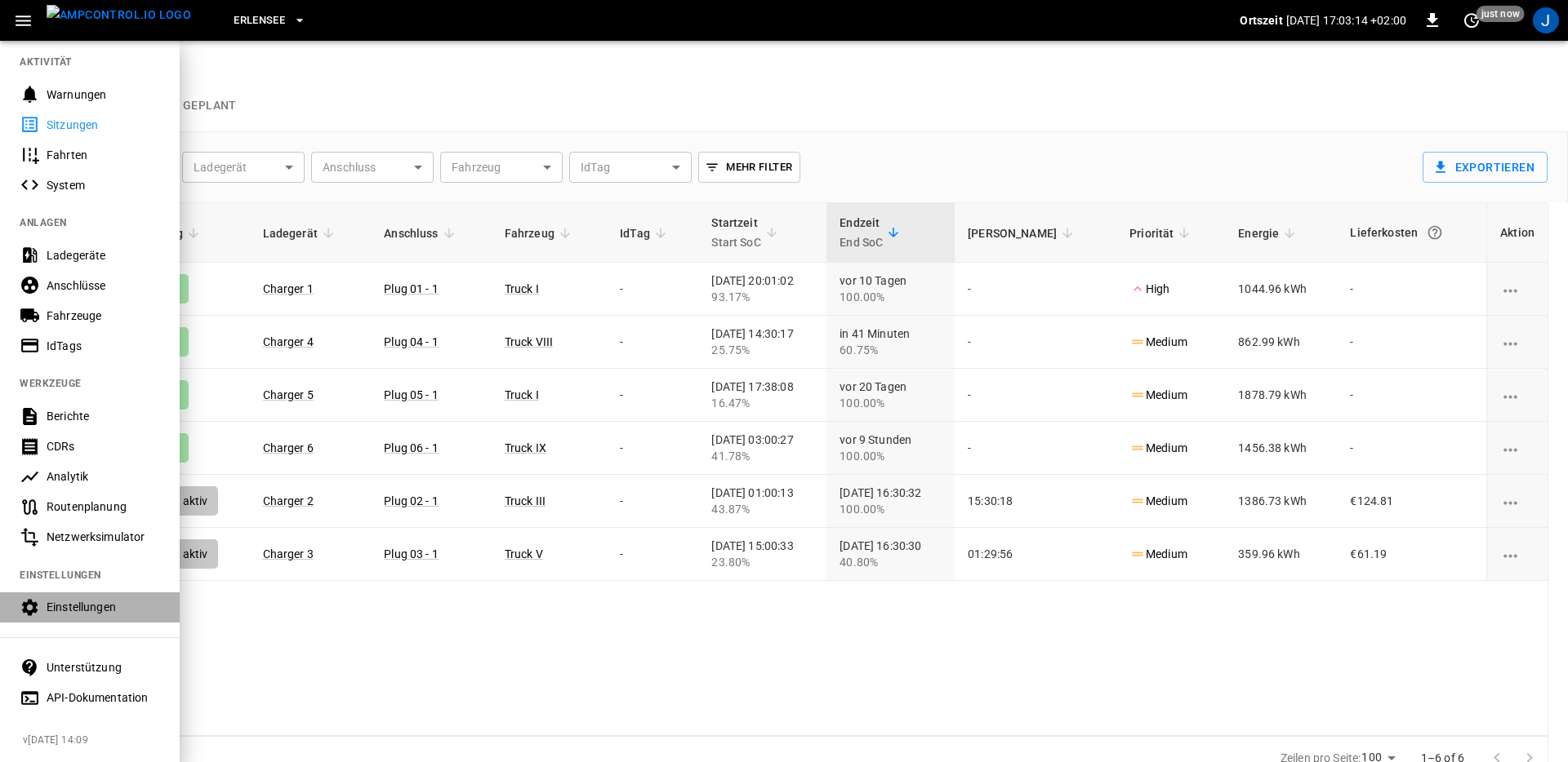
click at [91, 603] on div "Einstellungen" at bounding box center [103, 607] width 114 height 16
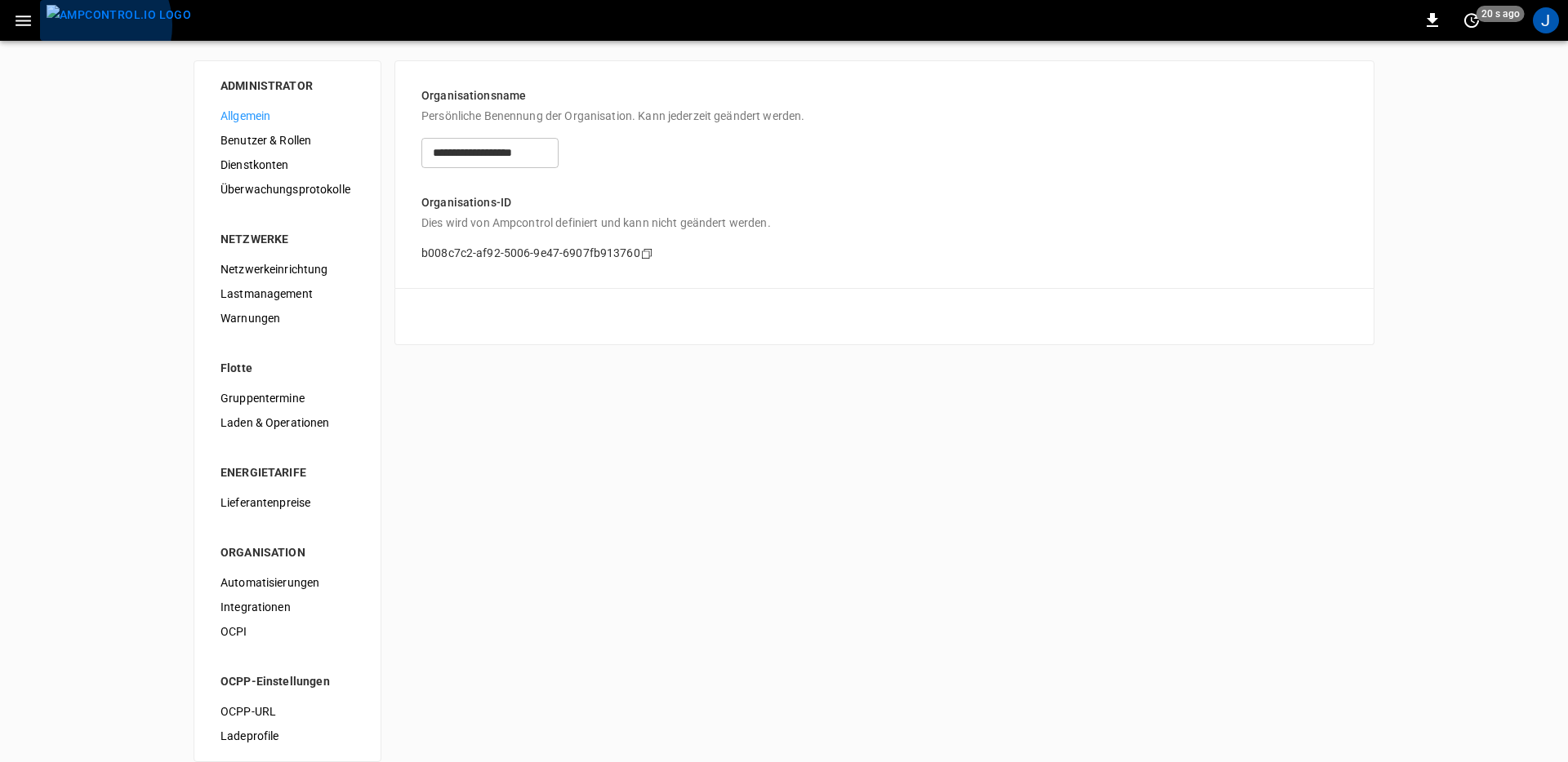
click at [86, 26] on img "menu" at bounding box center [118, 15] width 145 height 20
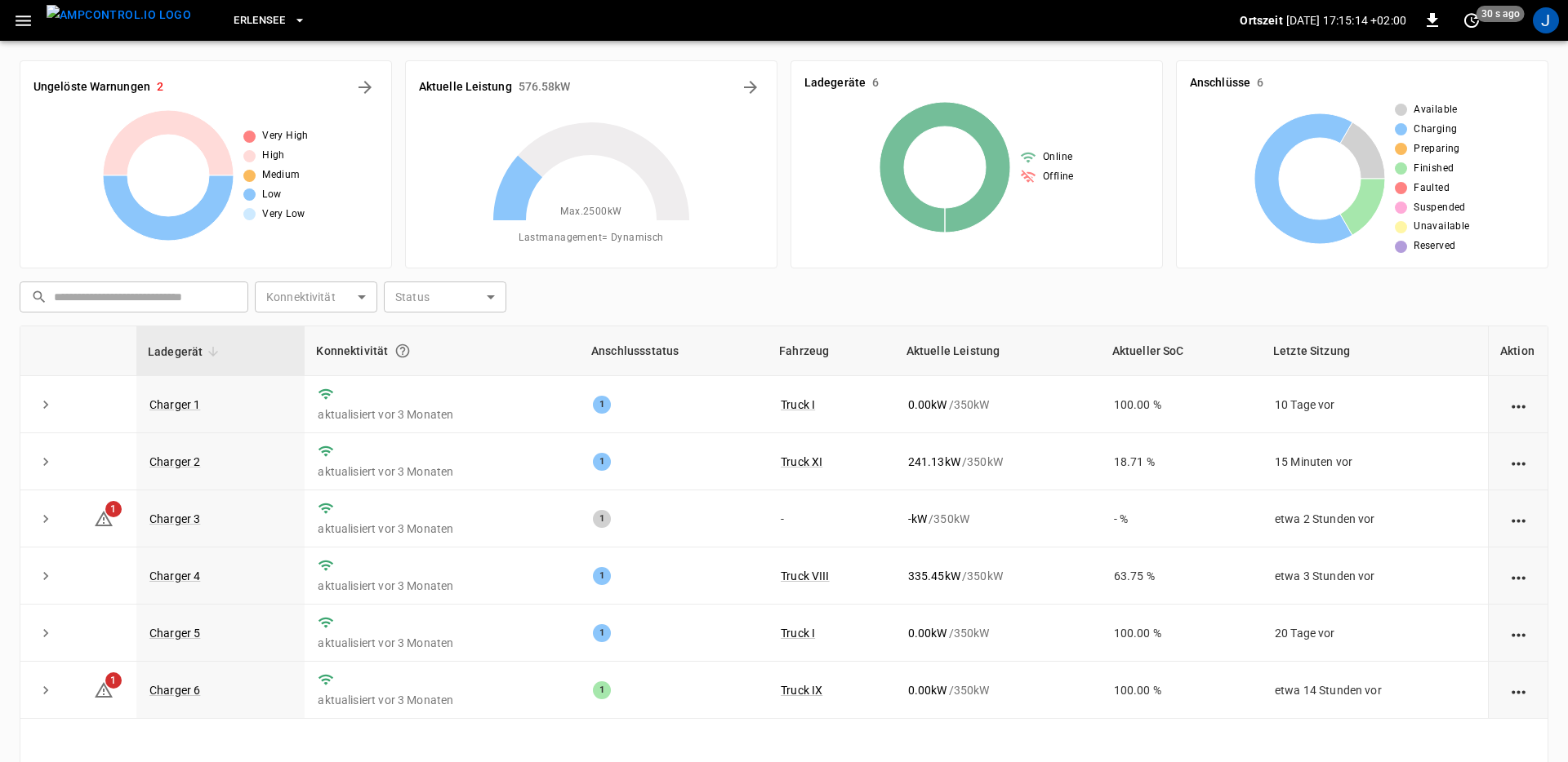
click at [26, 20] on icon "button" at bounding box center [22, 20] width 15 height 11
